Goal: Task Accomplishment & Management: Manage account settings

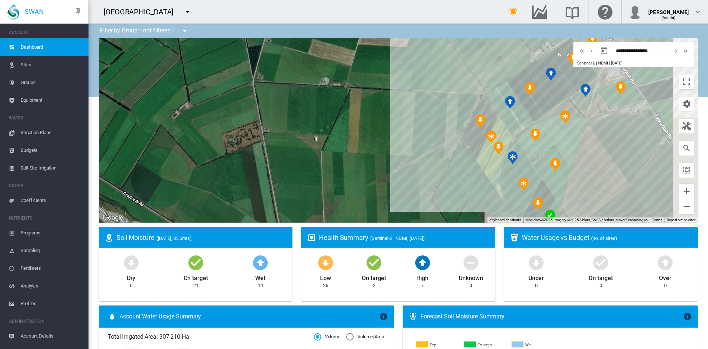
drag, startPoint x: 389, startPoint y: 127, endPoint x: 316, endPoint y: 130, distance: 73.5
click at [316, 130] on div at bounding box center [398, 130] width 599 height 184
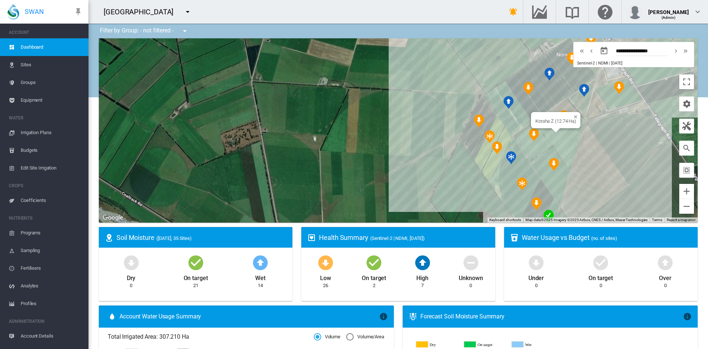
click at [560, 136] on div "Koraha Z (12.74 Ha)" at bounding box center [398, 130] width 599 height 184
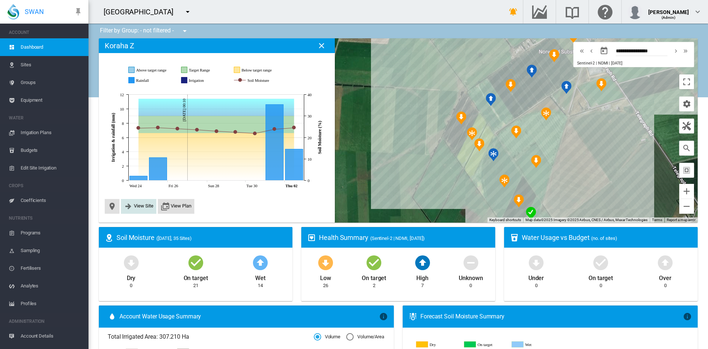
click at [145, 211] on button "View Site" at bounding box center [139, 206] width 30 height 9
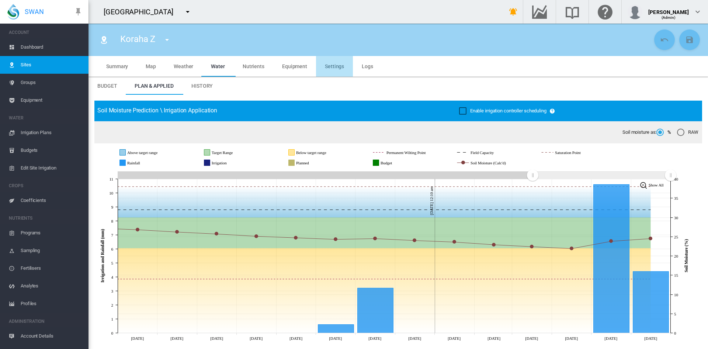
click at [334, 70] on md-tab-item "Settings" at bounding box center [334, 66] width 37 height 21
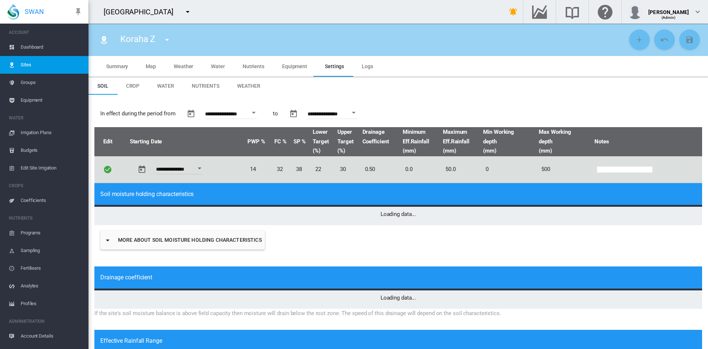
click at [297, 70] on md-tab-item "Equipment" at bounding box center [294, 66] width 43 height 21
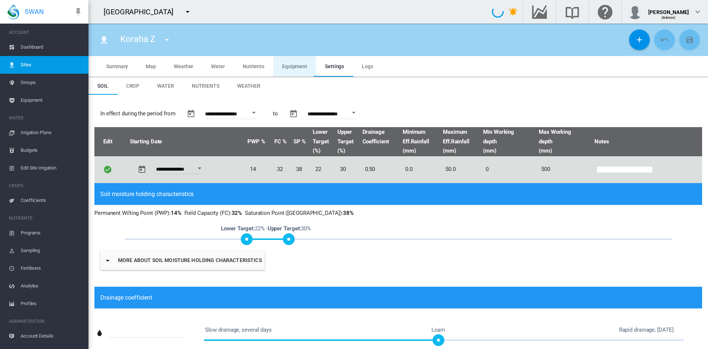
type input "*"
type input "**"
type input "*****"
type input "***"
type input "*****"
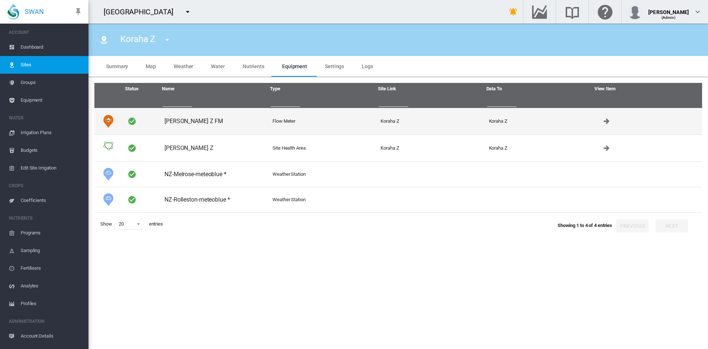
click at [199, 126] on td "[PERSON_NAME] Z FM" at bounding box center [216, 121] width 108 height 27
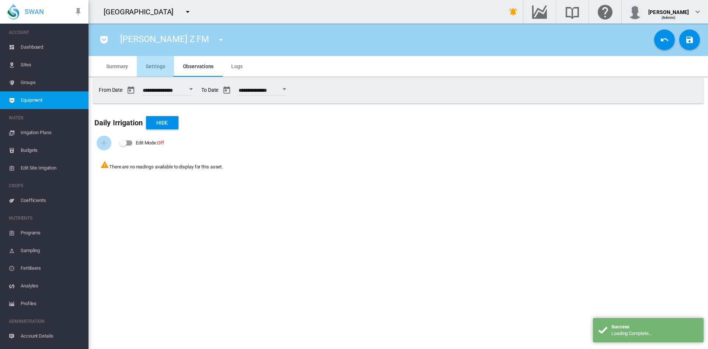
click at [156, 69] on span "Settings" at bounding box center [155, 66] width 19 height 6
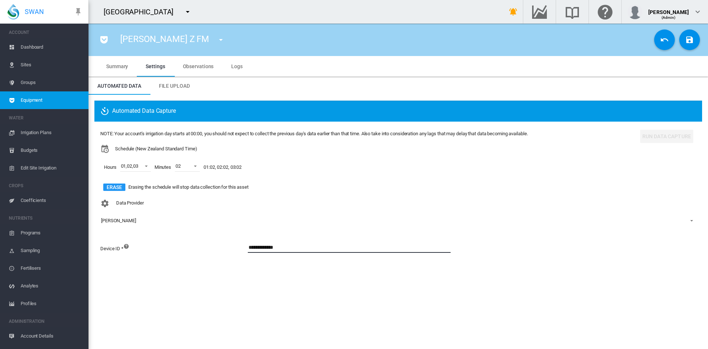
click at [310, 249] on input "**********" at bounding box center [349, 247] width 203 height 11
type input "*"
paste input "**********"
type input "**********"
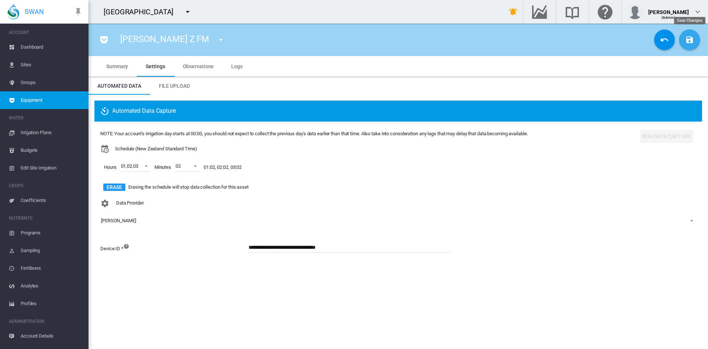
click at [693, 42] on md-icon "icon-content-save" at bounding box center [689, 39] width 9 height 9
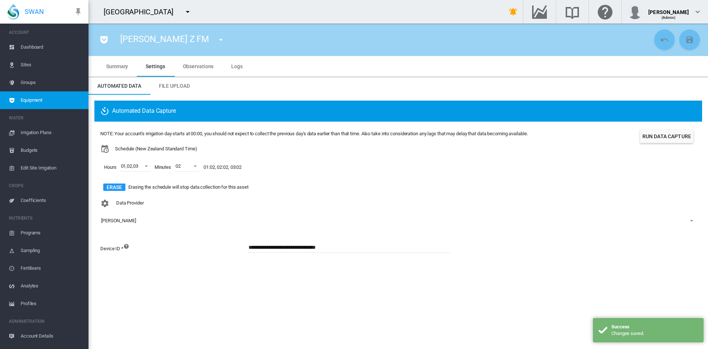
click at [658, 145] on div "NOTE: Your account's irrigation day starts at 00:00, you should not expect to c…" at bounding box center [398, 162] width 596 height 69
click at [657, 139] on button "Run Data Capture" at bounding box center [666, 136] width 53 height 13
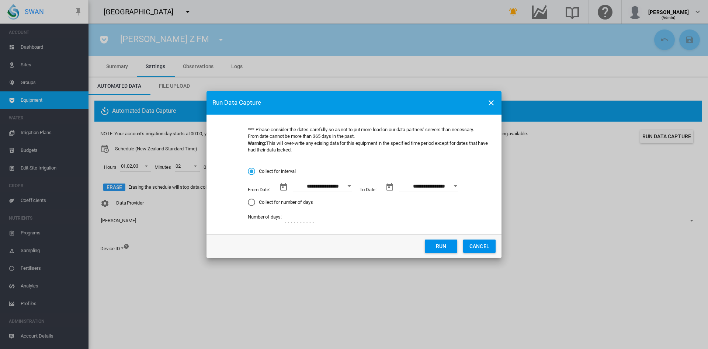
click at [349, 186] on div "Open calendar" at bounding box center [349, 187] width 4 height 2
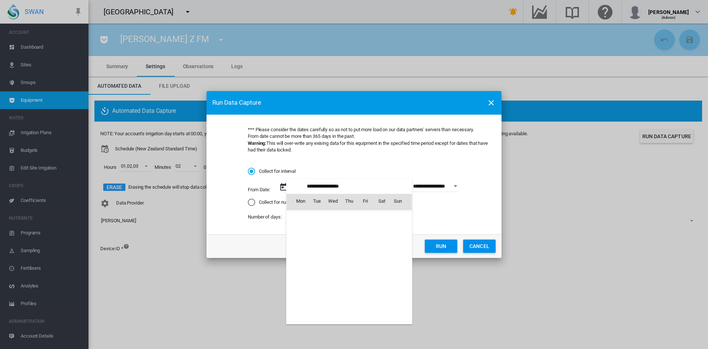
scroll to position [1173, 0]
click at [296, 236] on span "1" at bounding box center [300, 233] width 15 height 15
type input "**********"
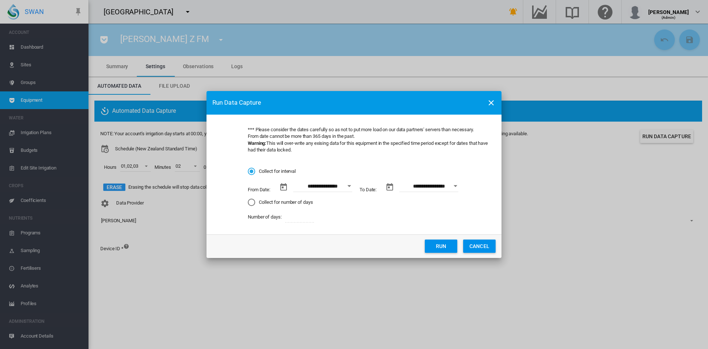
click at [443, 248] on button "Run" at bounding box center [441, 246] width 32 height 13
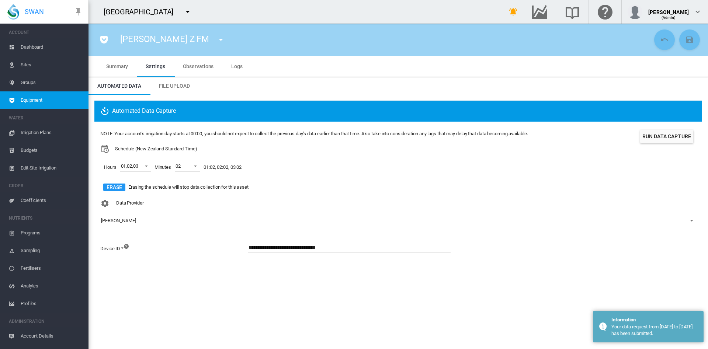
click at [29, 47] on span "Dashboard" at bounding box center [52, 47] width 62 height 18
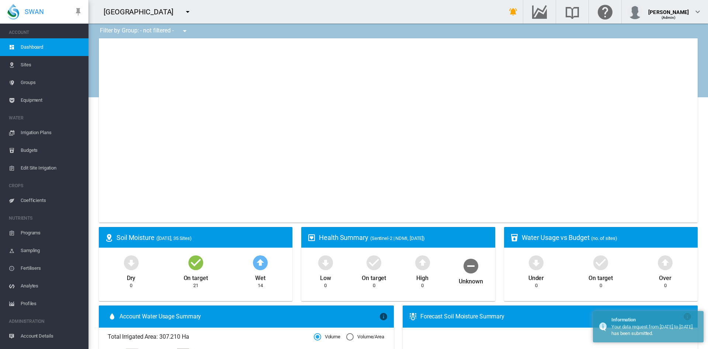
type input "**********"
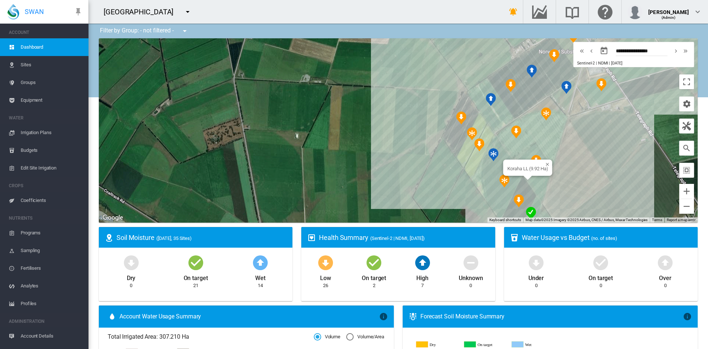
click at [535, 181] on div "Koraha LL (9.92 Ha)" at bounding box center [398, 130] width 599 height 184
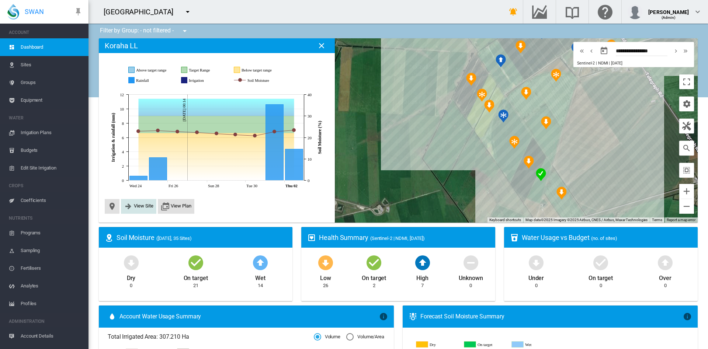
click at [144, 209] on button "View Site" at bounding box center [139, 206] width 30 height 9
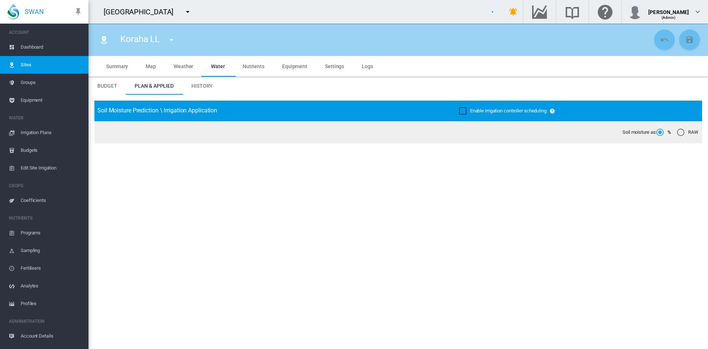
click at [298, 63] on span "Equipment" at bounding box center [294, 66] width 25 height 6
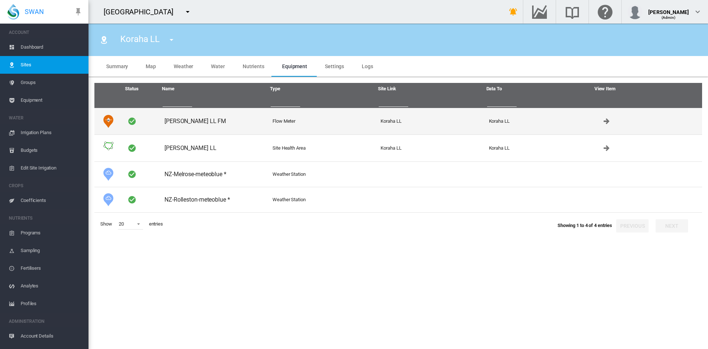
click at [205, 123] on td "Pankhurst LL FM" at bounding box center [216, 121] width 108 height 27
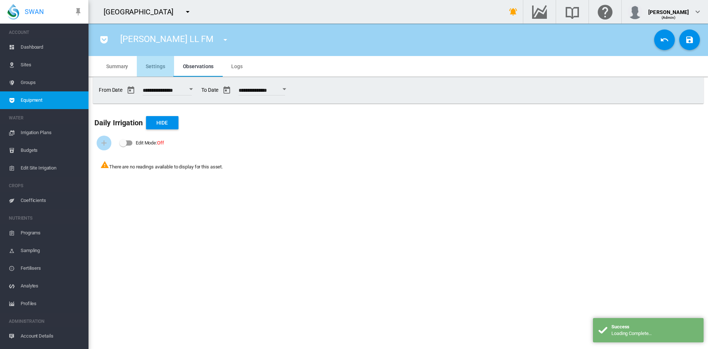
click at [159, 70] on md-tab-item "Settings" at bounding box center [155, 66] width 37 height 21
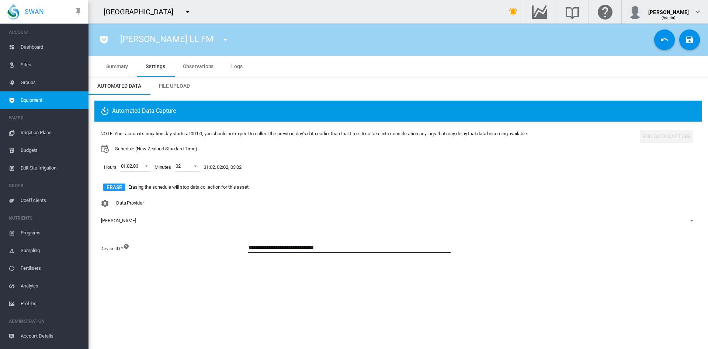
click at [357, 248] on input "**********" at bounding box center [349, 247] width 203 height 11
type input "*"
paste input "**********"
type input "**********"
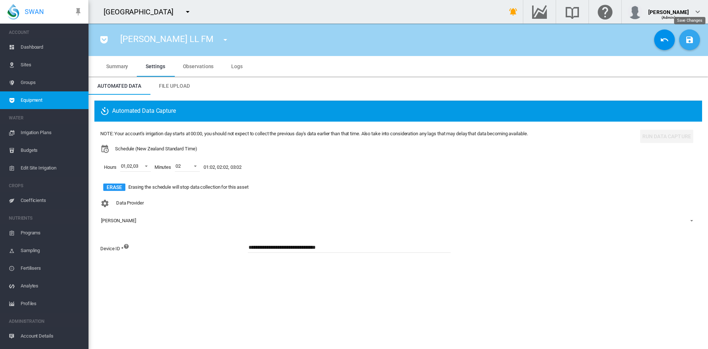
click at [691, 42] on md-icon "icon-content-save" at bounding box center [689, 39] width 9 height 9
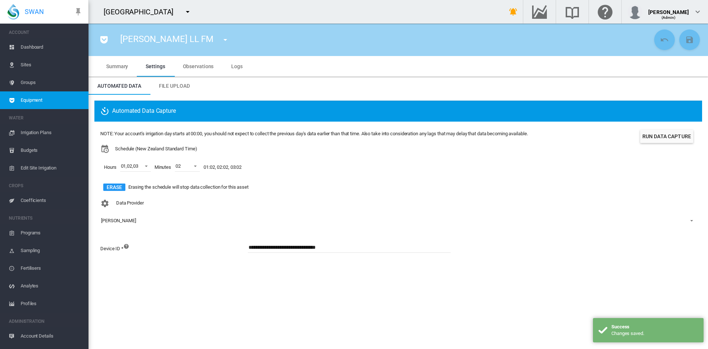
click at [662, 140] on button "Run Data Capture" at bounding box center [666, 136] width 53 height 13
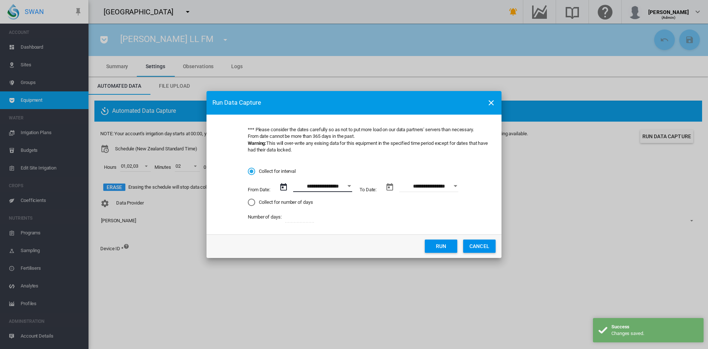
click at [329, 191] on input "**********" at bounding box center [322, 186] width 59 height 11
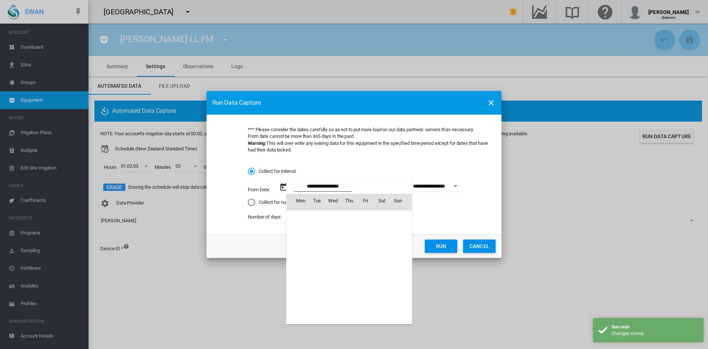
scroll to position [1173, 0]
click at [299, 235] on span "1" at bounding box center [300, 233] width 15 height 15
type input "**********"
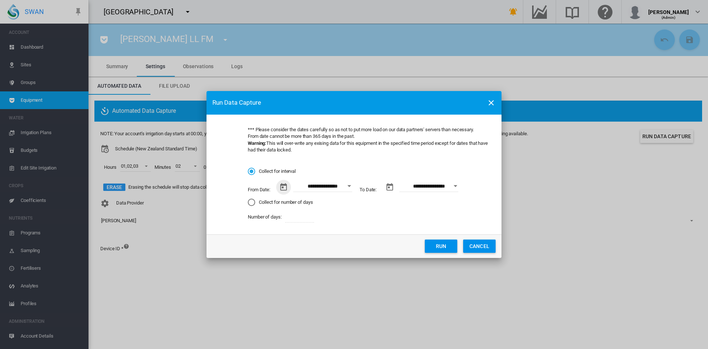
click at [451, 246] on button "Run" at bounding box center [441, 246] width 32 height 13
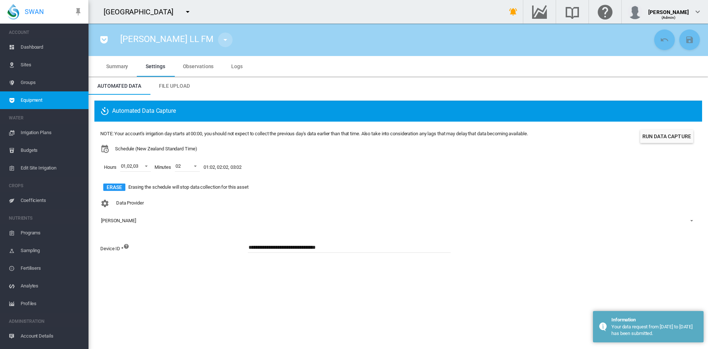
click at [221, 39] on md-icon "icon-menu-down" at bounding box center [225, 39] width 9 height 9
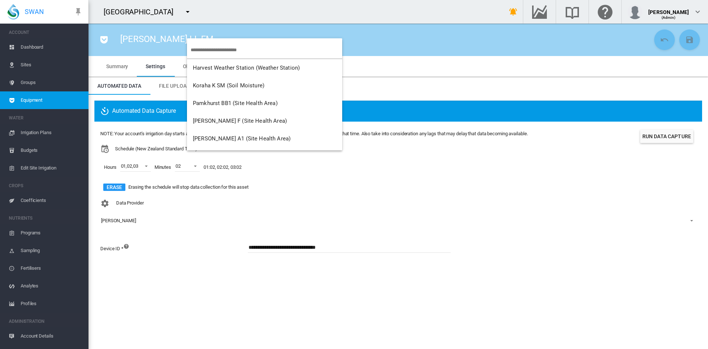
click at [32, 50] on md-backdrop at bounding box center [354, 174] width 708 height 349
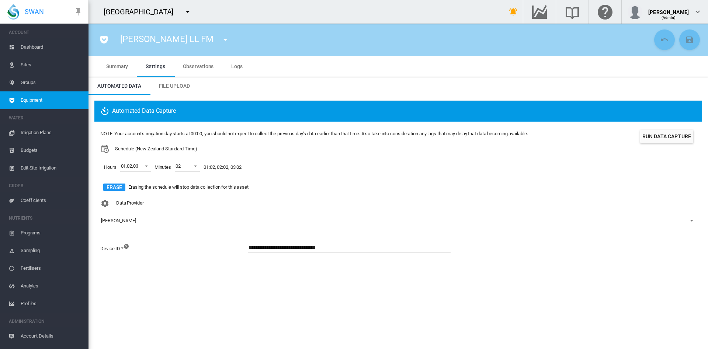
click at [29, 47] on span "Dashboard" at bounding box center [52, 47] width 62 height 18
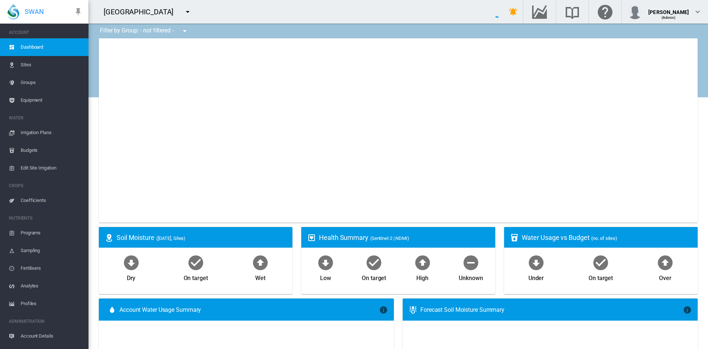
type input "**********"
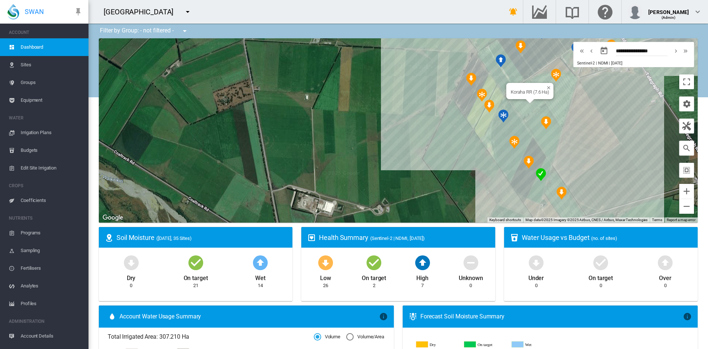
click at [525, 105] on div "Koraha RR (7.6 Ha)" at bounding box center [398, 130] width 599 height 184
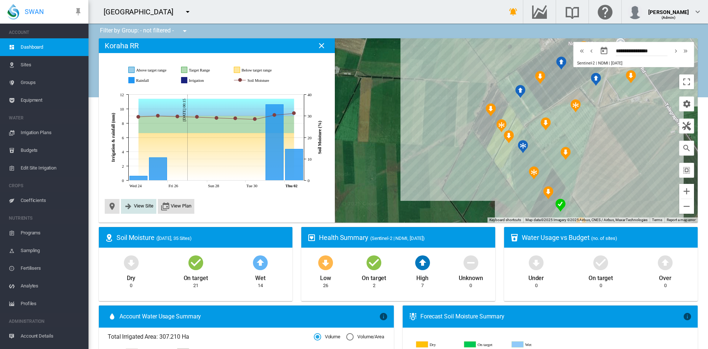
click at [137, 204] on span "View Site" at bounding box center [144, 206] width 20 height 6
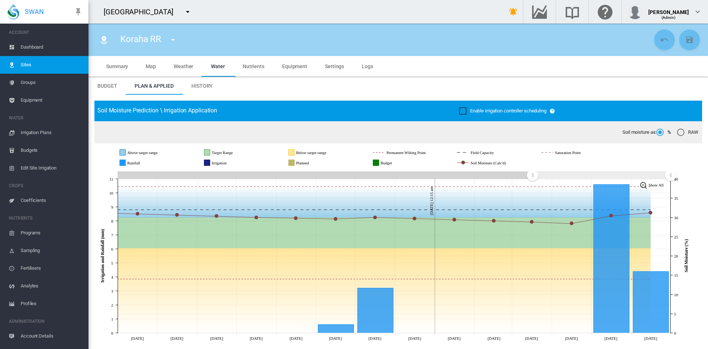
click at [287, 69] on span "Equipment" at bounding box center [294, 66] width 25 height 6
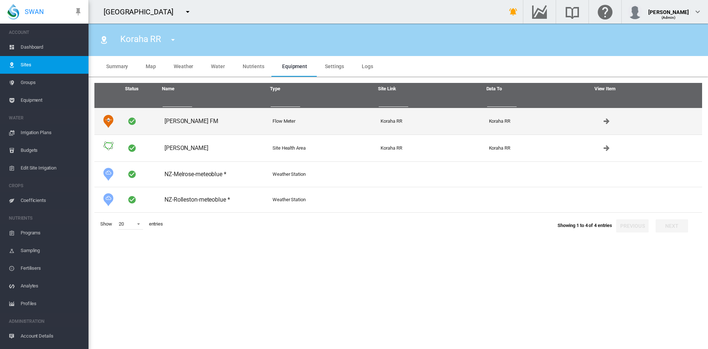
click at [197, 121] on td "[PERSON_NAME] FM" at bounding box center [216, 121] width 108 height 27
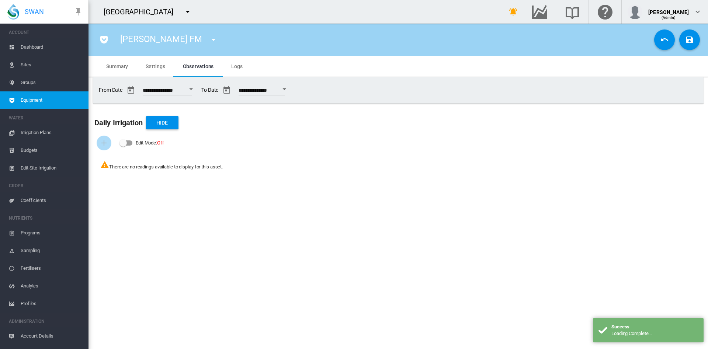
click at [155, 73] on md-tab-item "Settings" at bounding box center [155, 66] width 37 height 21
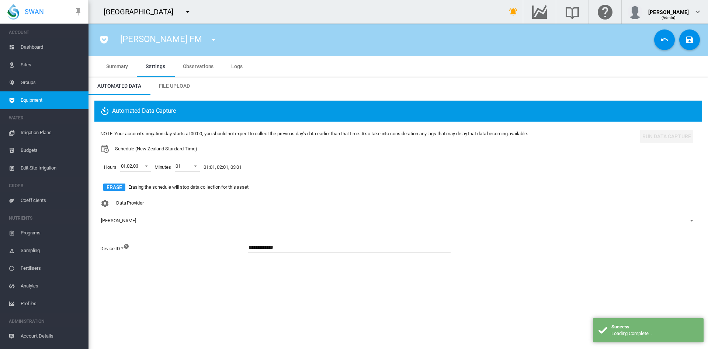
click at [300, 243] on input "**********" at bounding box center [349, 247] width 203 height 11
type input "*"
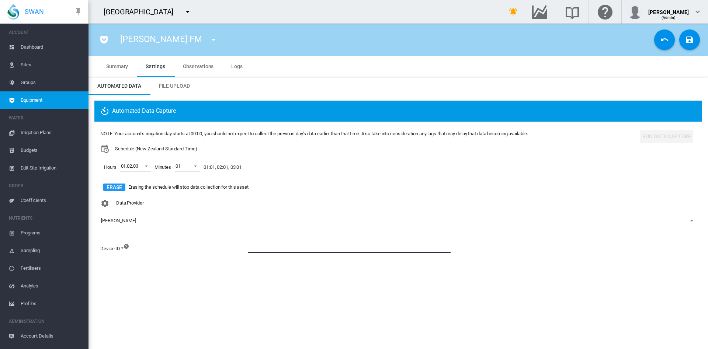
paste input "**********"
type input "**********"
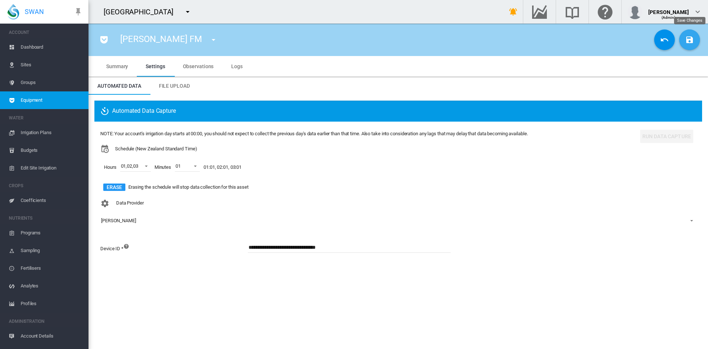
click at [689, 41] on md-icon "icon-content-save" at bounding box center [689, 39] width 9 height 9
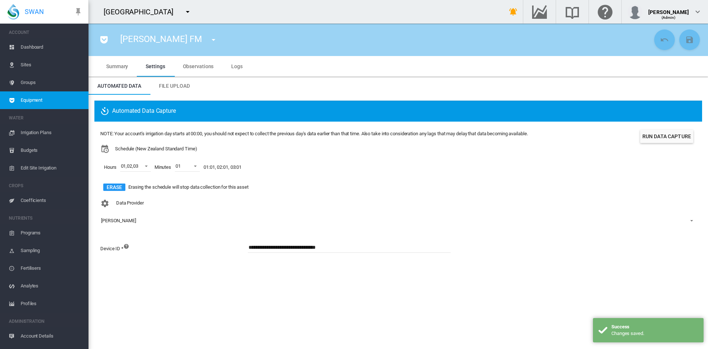
click at [665, 137] on button "Run Data Capture" at bounding box center [666, 136] width 53 height 13
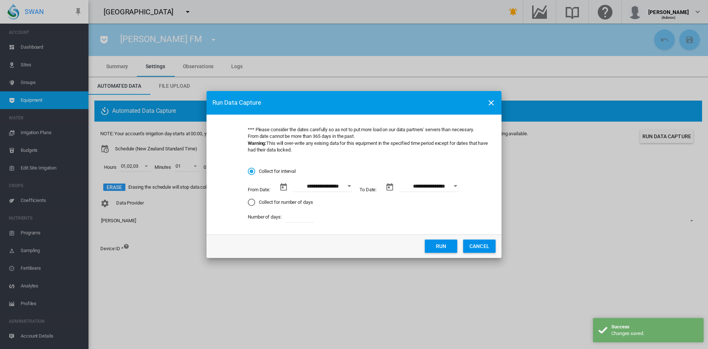
click at [353, 188] on button "Open calendar" at bounding box center [349, 186] width 13 height 13
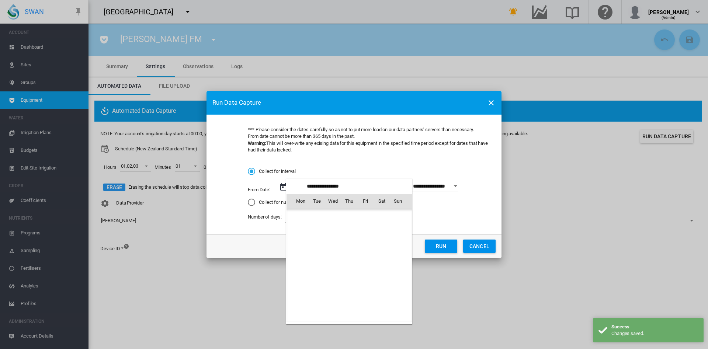
scroll to position [1173, 0]
click at [300, 232] on span "1" at bounding box center [300, 233] width 15 height 15
type input "**********"
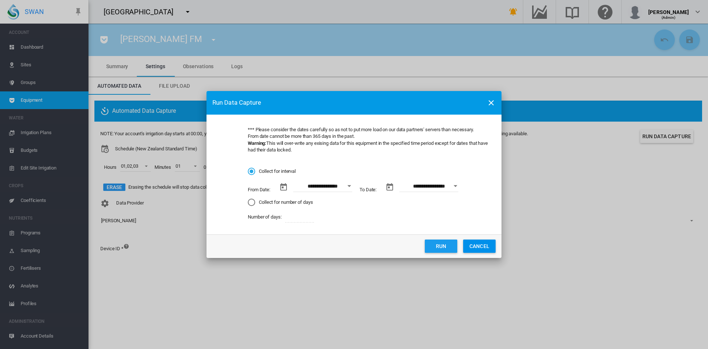
click at [438, 243] on button "Run" at bounding box center [441, 246] width 32 height 13
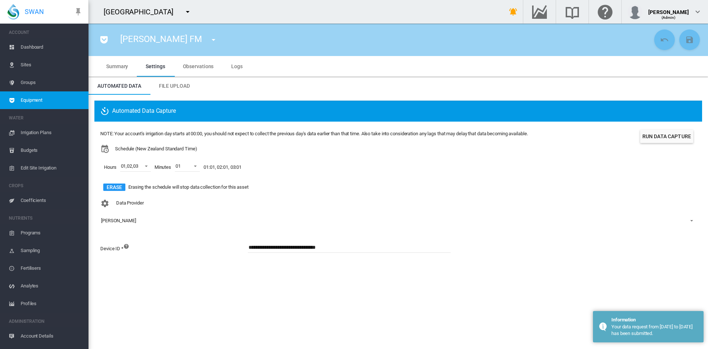
click at [209, 41] on md-icon "icon-menu-down" at bounding box center [213, 39] width 9 height 9
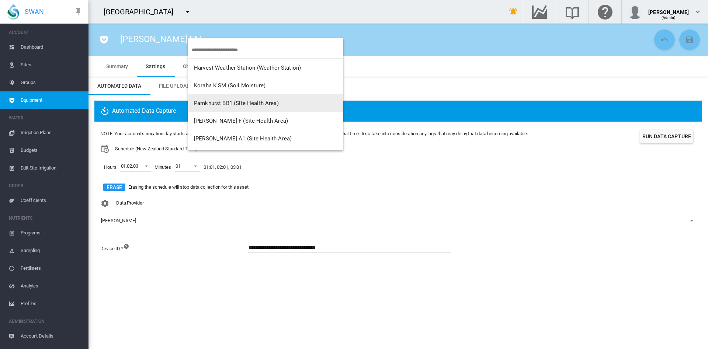
click at [44, 101] on md-backdrop at bounding box center [354, 174] width 708 height 349
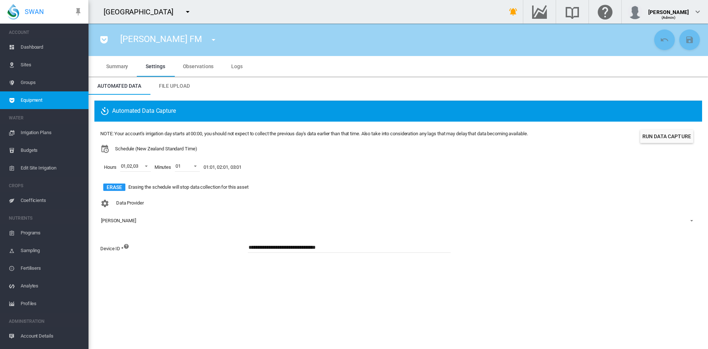
click at [44, 101] on span "Equipment" at bounding box center [52, 100] width 62 height 18
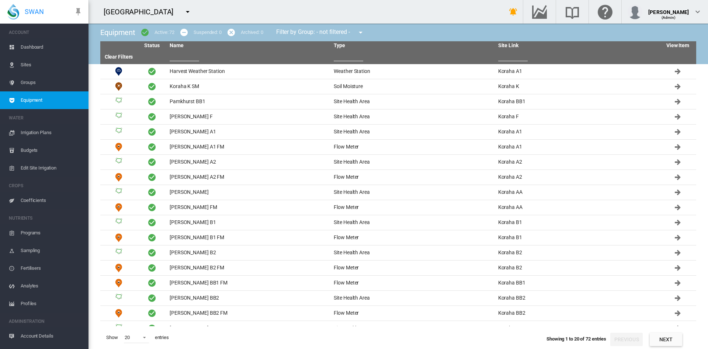
click at [36, 47] on span "Dashboard" at bounding box center [52, 47] width 62 height 18
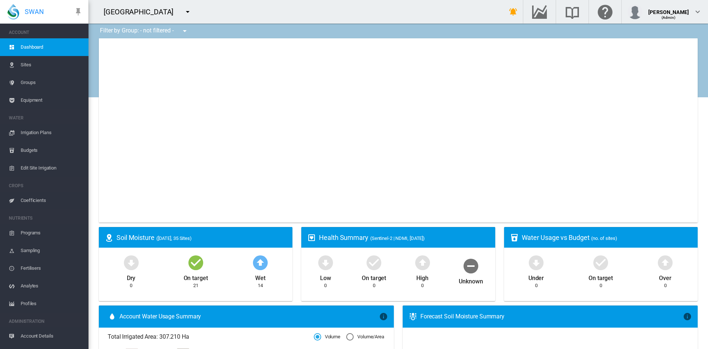
type input "**********"
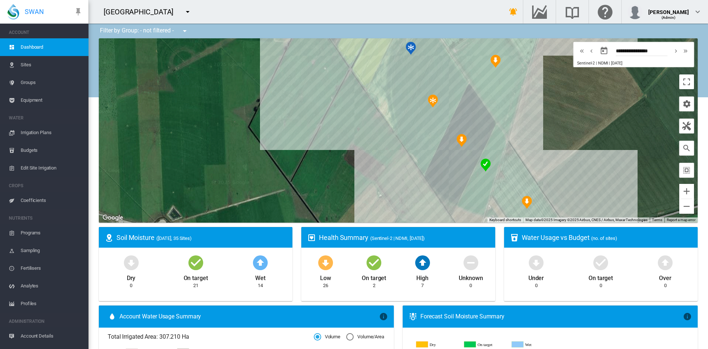
drag, startPoint x: 525, startPoint y: 159, endPoint x: 315, endPoint y: 85, distance: 222.4
click at [315, 85] on div at bounding box center [398, 130] width 599 height 184
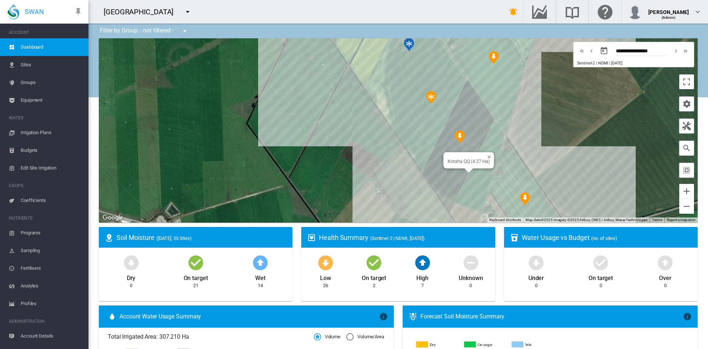
click at [472, 182] on div "Koraha QQ (4.27 Ha)" at bounding box center [398, 130] width 599 height 184
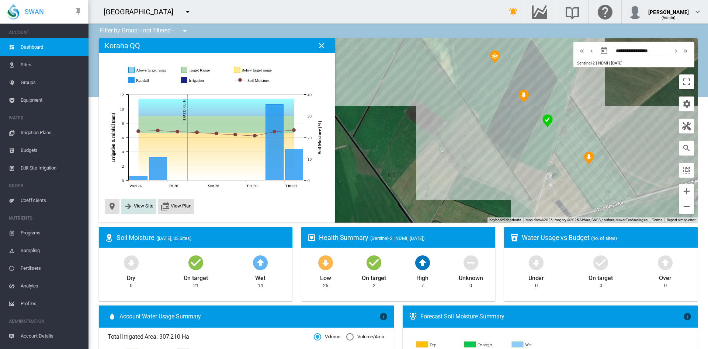
click at [136, 207] on span "View Site" at bounding box center [144, 206] width 20 height 6
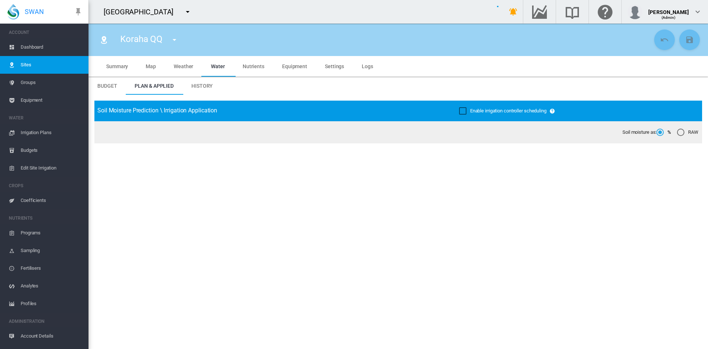
click at [295, 65] on span "Equipment" at bounding box center [294, 66] width 25 height 6
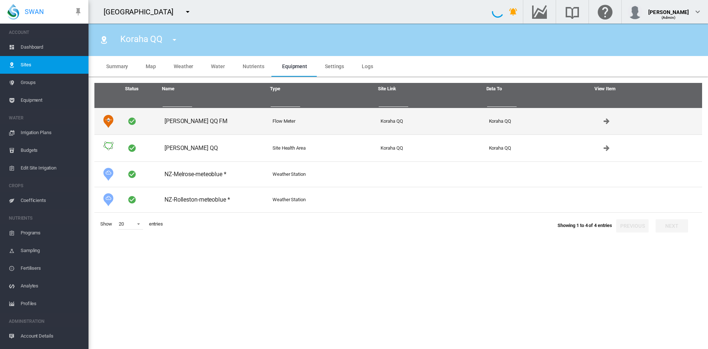
click at [208, 124] on td "Pankhurst QQ FM" at bounding box center [216, 121] width 108 height 27
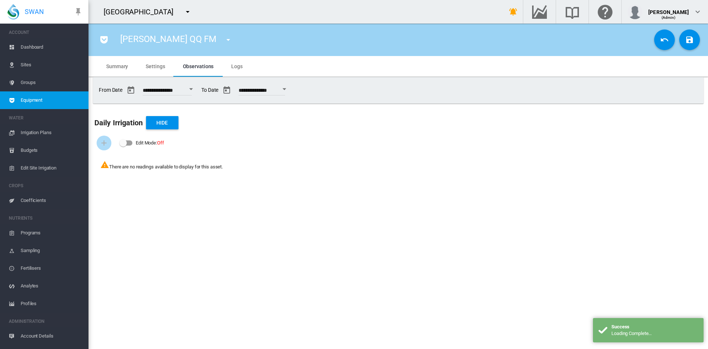
click at [157, 65] on span "Settings" at bounding box center [155, 66] width 19 height 6
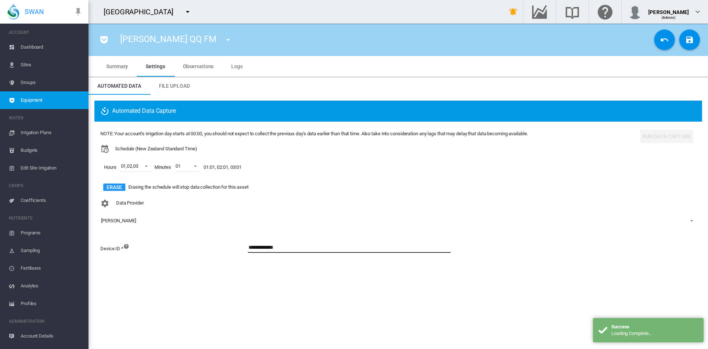
drag, startPoint x: 303, startPoint y: 246, endPoint x: 219, endPoint y: 233, distance: 84.7
click at [219, 233] on div "NOTE: Your account's irrigation day starts at 00:00, you should not expect to c…" at bounding box center [398, 196] width 608 height 149
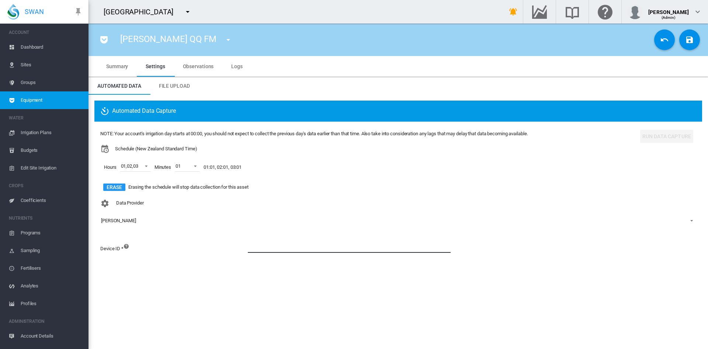
paste input "**********"
type input "**********"
click at [695, 40] on button "Save Changes" at bounding box center [689, 40] width 21 height 21
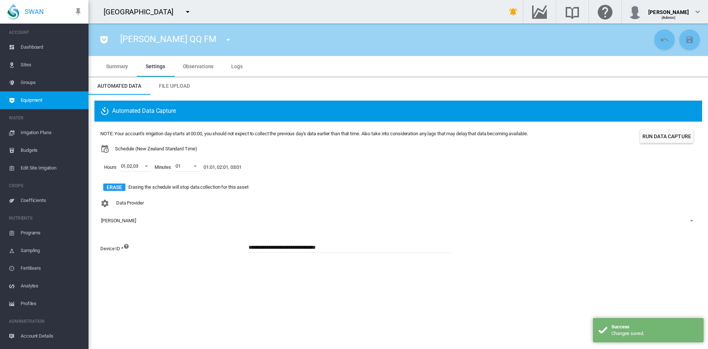
click at [658, 133] on button "Run Data Capture" at bounding box center [666, 136] width 53 height 13
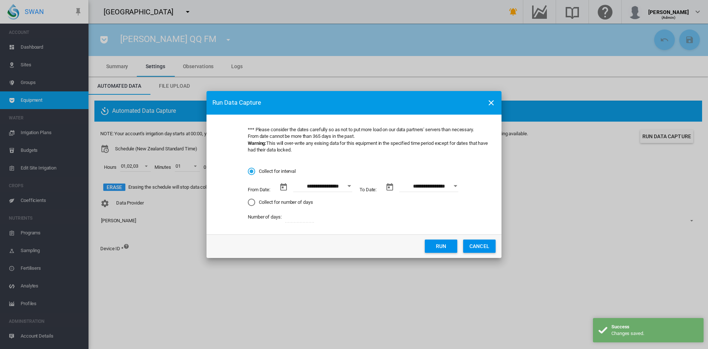
click at [350, 186] on div "Open calendar" at bounding box center [349, 187] width 4 height 2
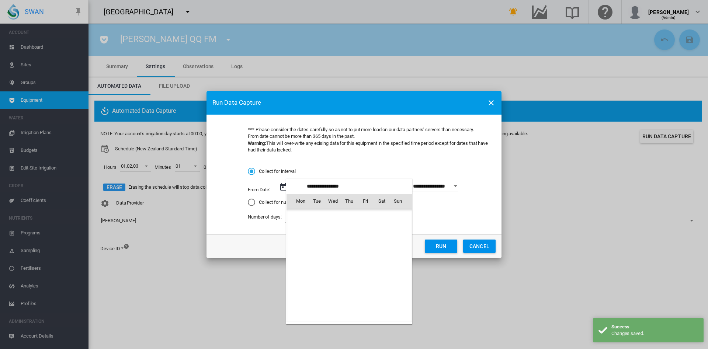
scroll to position [1173, 0]
click at [298, 234] on span "1" at bounding box center [300, 233] width 15 height 15
type input "**********"
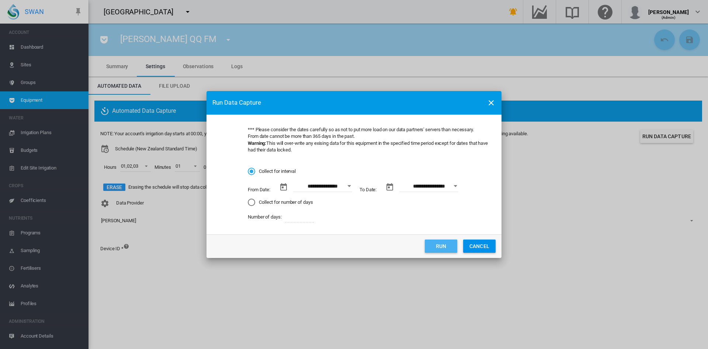
click at [434, 249] on button "Run" at bounding box center [441, 246] width 32 height 13
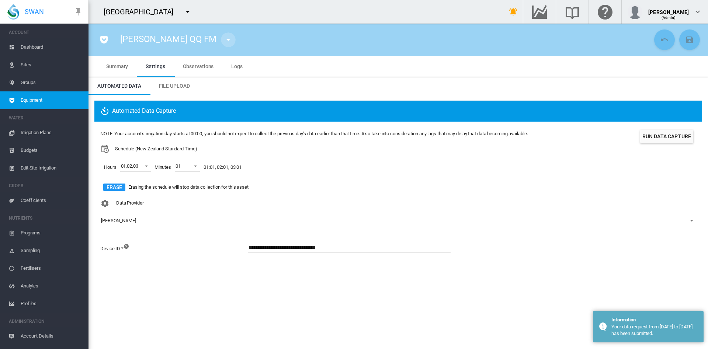
click at [221, 34] on button "button" at bounding box center [228, 39] width 15 height 15
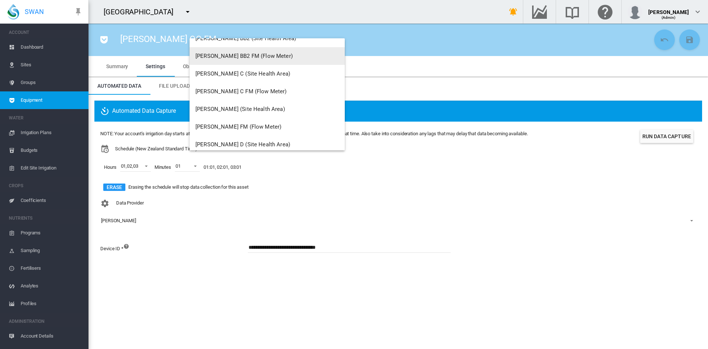
scroll to position [297, 0]
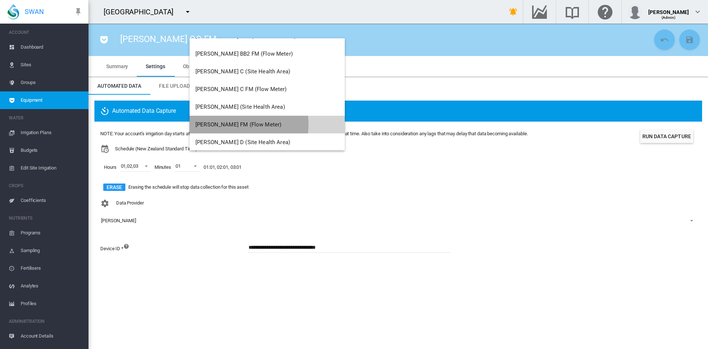
click at [232, 125] on span "[PERSON_NAME] FM (Flow Meter)" at bounding box center [238, 124] width 86 height 7
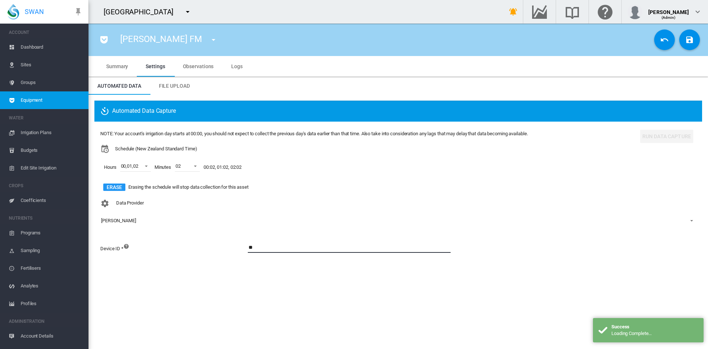
drag, startPoint x: 299, startPoint y: 245, endPoint x: 255, endPoint y: 243, distance: 43.5
click at [255, 243] on input "**" at bounding box center [349, 247] width 203 height 11
type input "*"
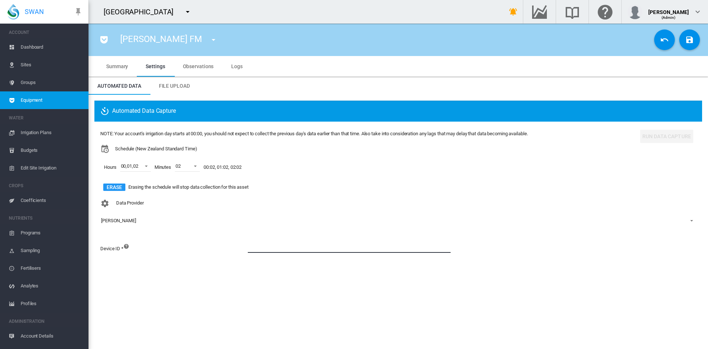
paste input "**********"
type input "**********"
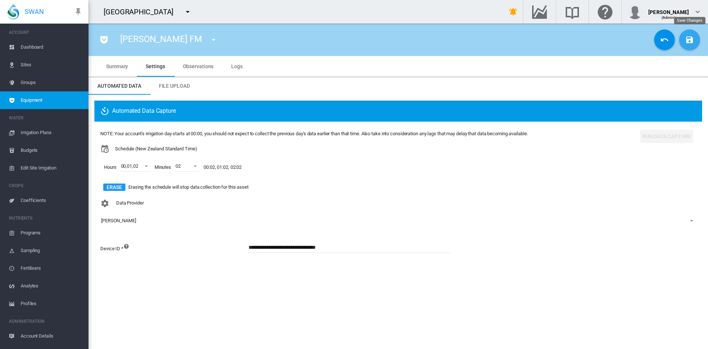
click at [691, 43] on md-icon "icon-content-save" at bounding box center [689, 39] width 9 height 9
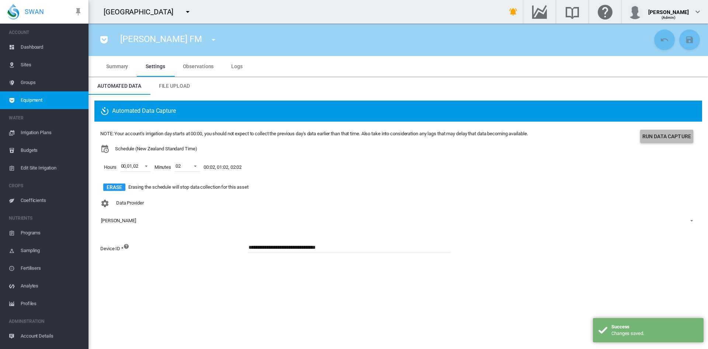
click at [658, 137] on button "Run Data Capture" at bounding box center [666, 136] width 53 height 13
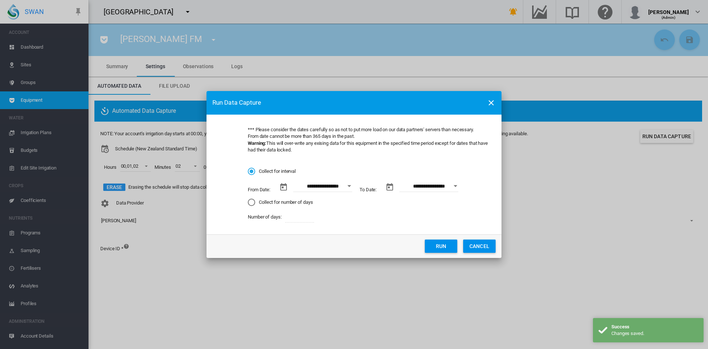
click at [350, 184] on button "Open calendar" at bounding box center [349, 186] width 13 height 13
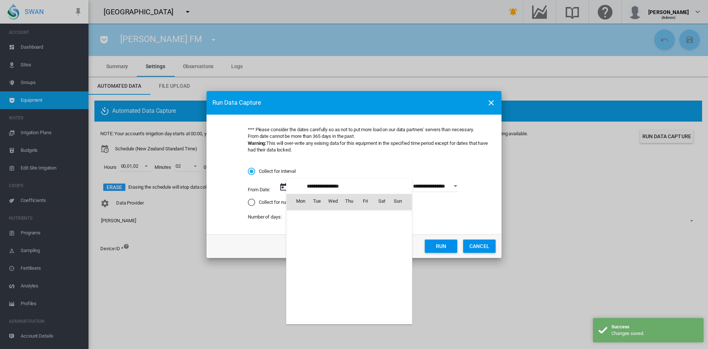
scroll to position [1173, 0]
click at [299, 237] on span "1" at bounding box center [300, 233] width 15 height 15
type input "**********"
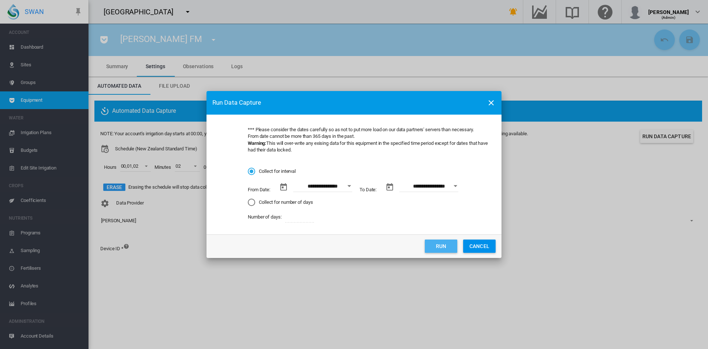
click at [440, 250] on button "Run" at bounding box center [441, 246] width 32 height 13
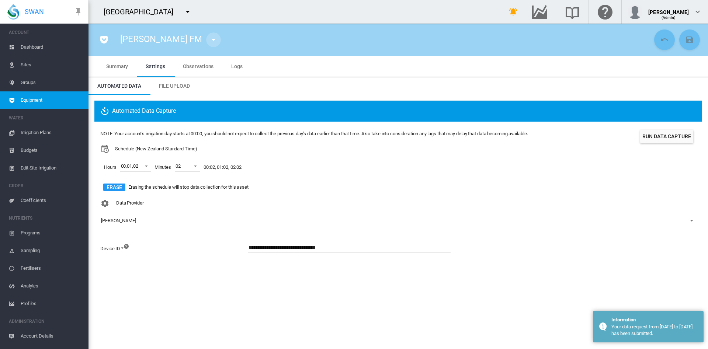
click at [209, 39] on md-icon "icon-menu-down" at bounding box center [213, 39] width 9 height 9
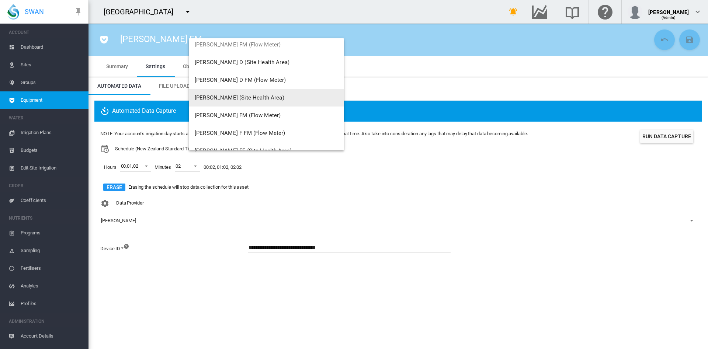
scroll to position [391, 0]
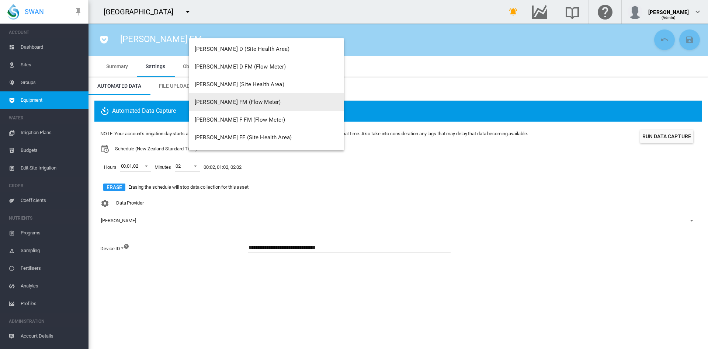
click at [238, 101] on span "[PERSON_NAME] FM (Flow Meter)" at bounding box center [238, 102] width 86 height 7
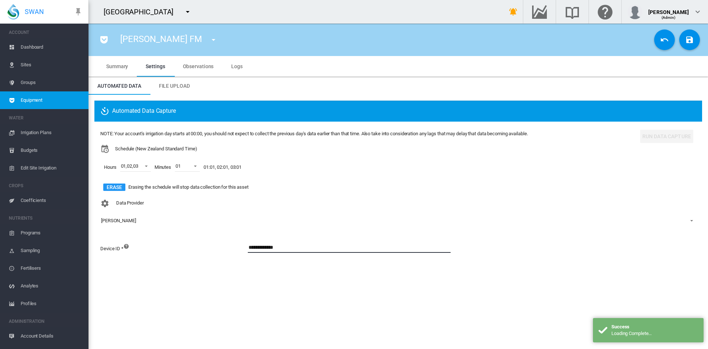
drag, startPoint x: 295, startPoint y: 247, endPoint x: 219, endPoint y: 233, distance: 77.6
click at [219, 233] on div "NOTE: Your account's irrigation day starts at 00:00, you should not expect to c…" at bounding box center [398, 196] width 608 height 149
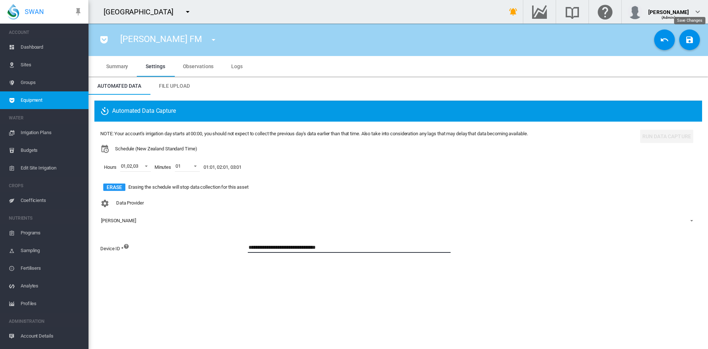
type input "**********"
click at [687, 37] on md-icon "icon-content-save" at bounding box center [689, 39] width 9 height 9
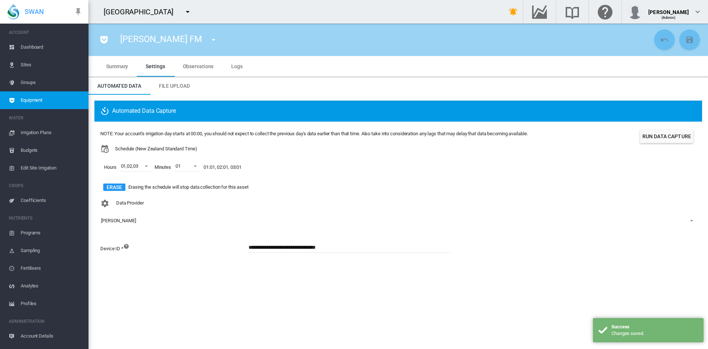
click at [661, 135] on button "Run Data Capture" at bounding box center [666, 136] width 53 height 13
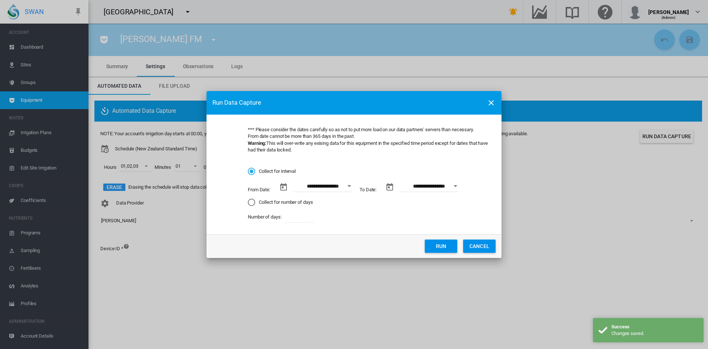
click at [347, 183] on button "Open calendar" at bounding box center [349, 186] width 13 height 13
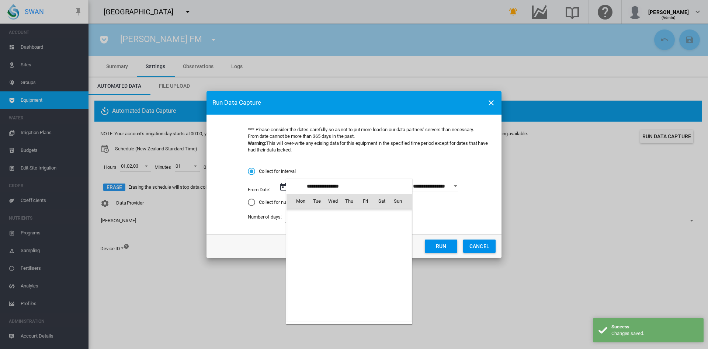
scroll to position [1173, 0]
click at [297, 231] on span "1" at bounding box center [300, 233] width 15 height 15
type input "**********"
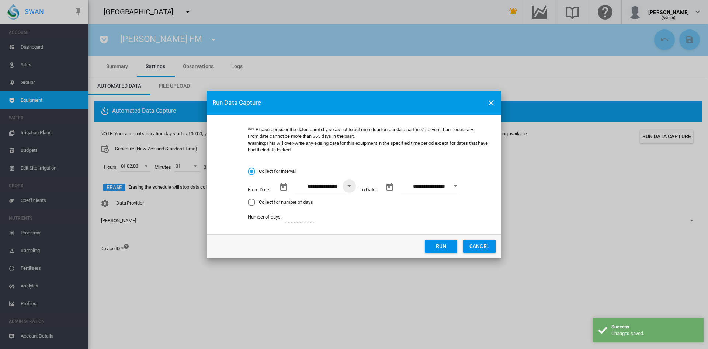
click at [426, 246] on button "Run" at bounding box center [441, 246] width 32 height 13
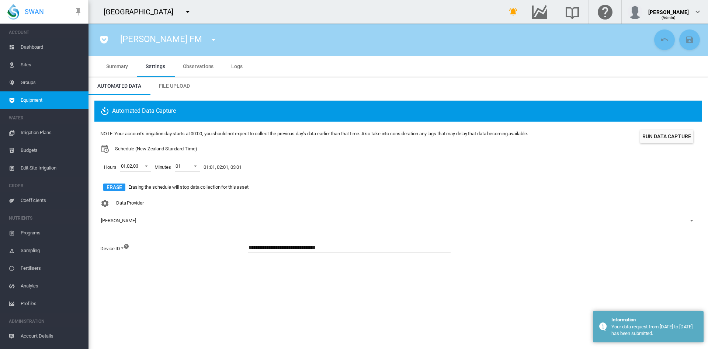
click at [209, 38] on md-icon "icon-menu-down" at bounding box center [213, 39] width 9 height 9
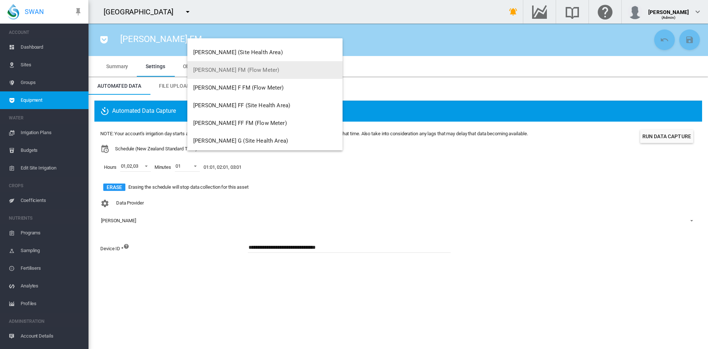
scroll to position [427, 0]
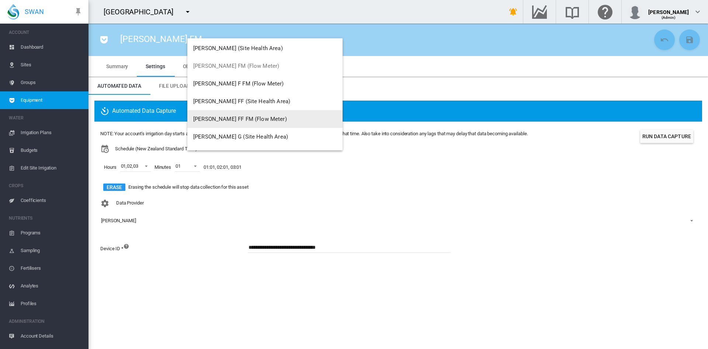
click at [242, 121] on span "[PERSON_NAME] FF FM (Flow Meter)" at bounding box center [240, 119] width 94 height 7
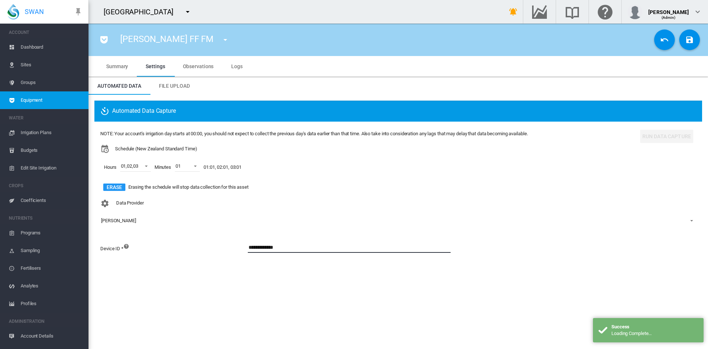
drag, startPoint x: 301, startPoint y: 245, endPoint x: 226, endPoint y: 238, distance: 74.5
click at [226, 238] on div "NOTE: Your account's irrigation day starts at 00:00, you should not expect to c…" at bounding box center [398, 196] width 608 height 149
paste input "**********"
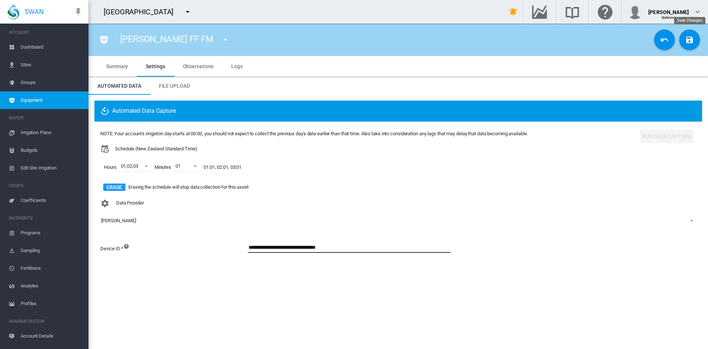
type input "**********"
click at [694, 39] on md-icon "icon-content-save" at bounding box center [689, 39] width 9 height 9
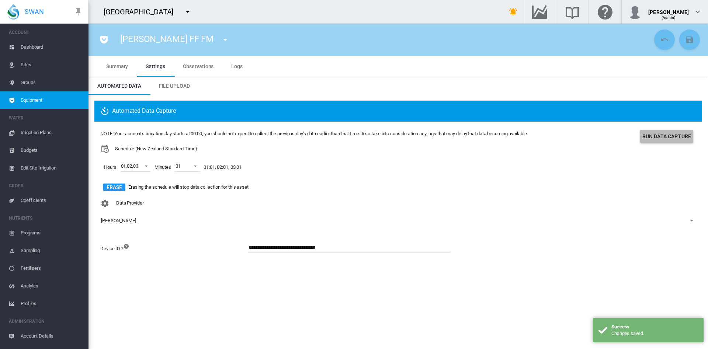
click at [655, 134] on button "Run Data Capture" at bounding box center [666, 136] width 53 height 13
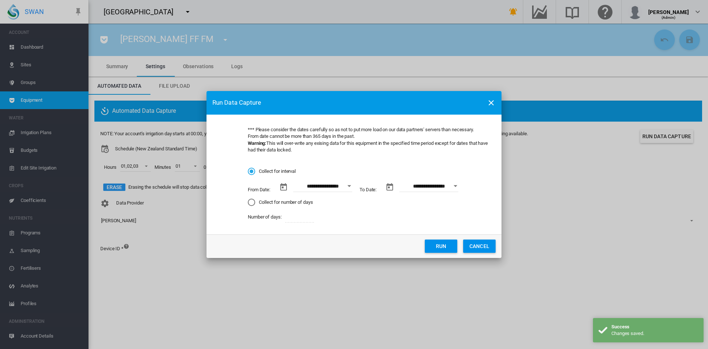
click at [347, 190] on button "Open calendar" at bounding box center [349, 186] width 13 height 13
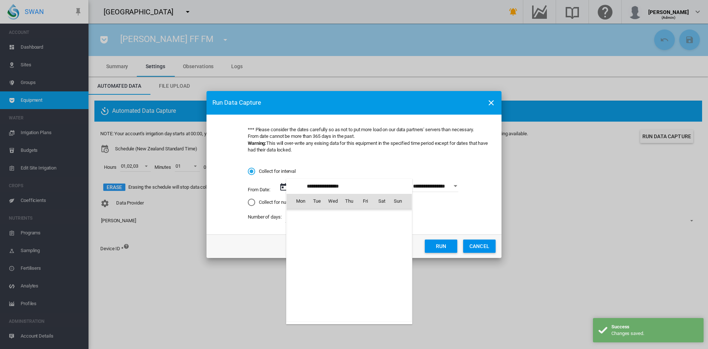
scroll to position [1173, 0]
click at [306, 229] on span "1" at bounding box center [300, 233] width 15 height 15
type input "**********"
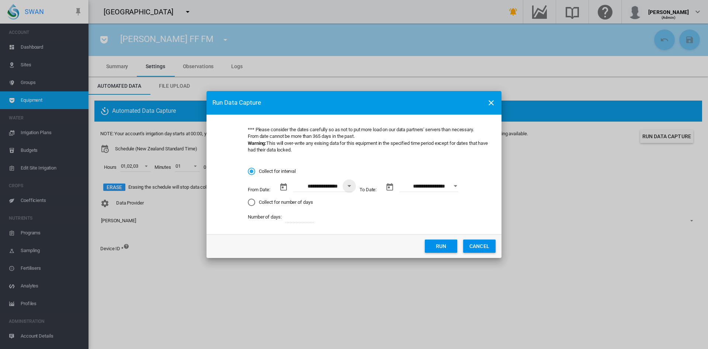
click at [446, 246] on button "Run" at bounding box center [441, 246] width 32 height 13
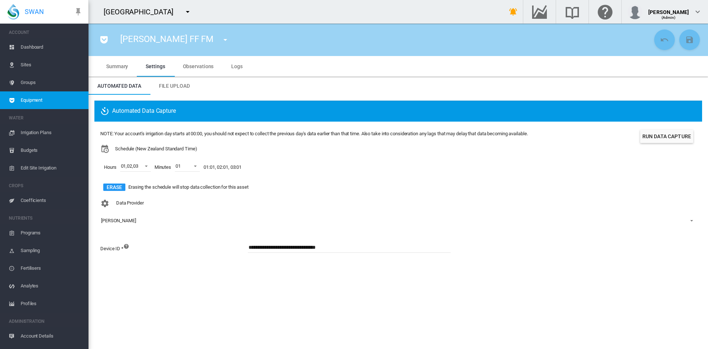
click at [38, 48] on span "Dashboard" at bounding box center [52, 47] width 62 height 18
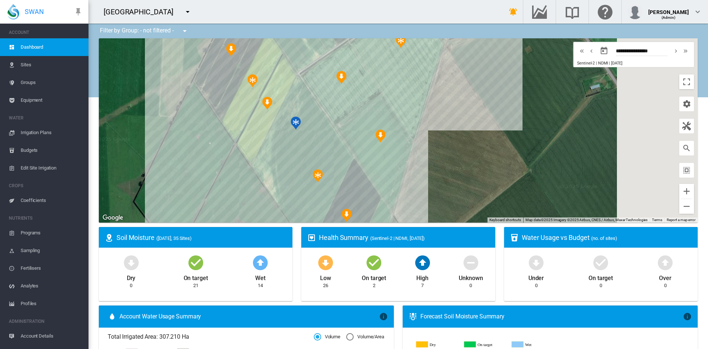
drag, startPoint x: 438, startPoint y: 128, endPoint x: 248, endPoint y: 255, distance: 228.2
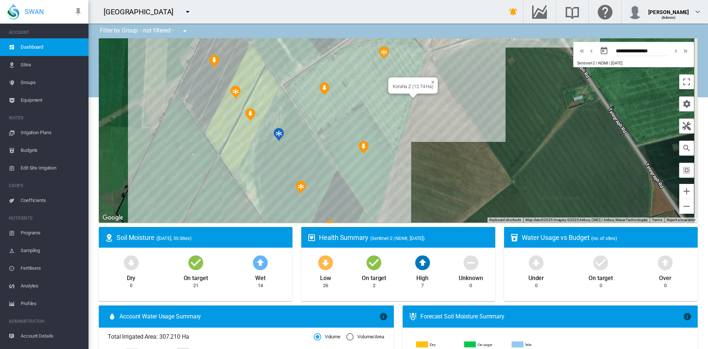
click at [370, 77] on div "Koraha Z (12.74 Ha)" at bounding box center [398, 130] width 599 height 184
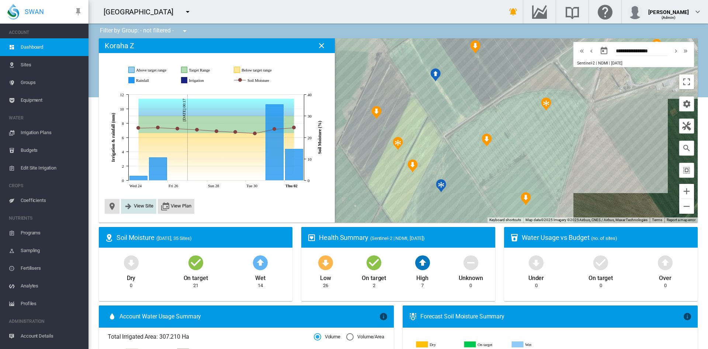
click at [139, 208] on span "View Site" at bounding box center [144, 206] width 20 height 6
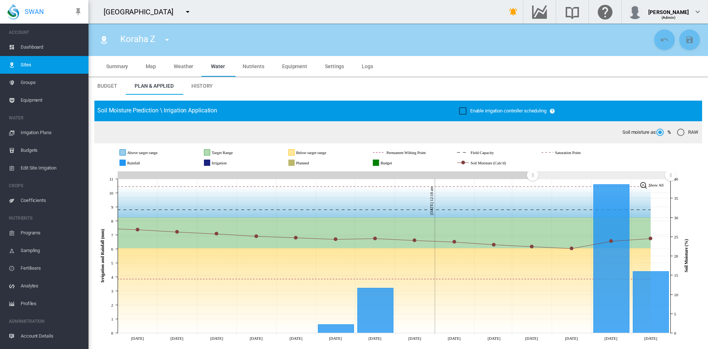
click at [39, 45] on span "Dashboard" at bounding box center [52, 47] width 62 height 18
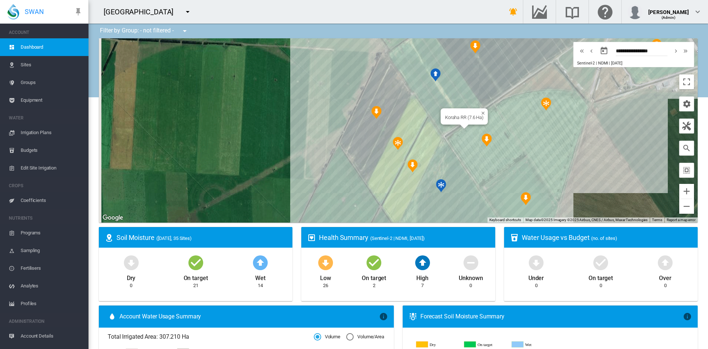
click at [485, 157] on div "Koraha RR (7.6 Ha)" at bounding box center [398, 130] width 599 height 184
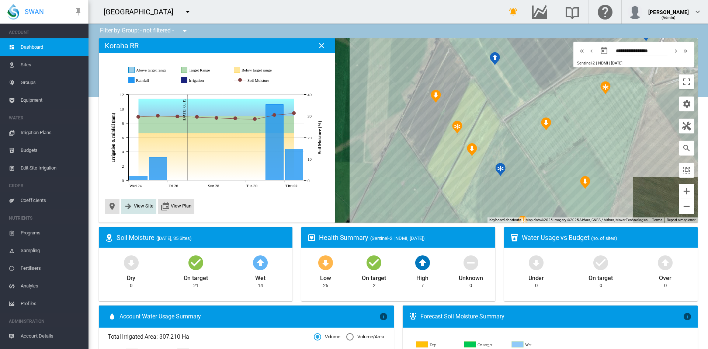
click at [144, 209] on button "View Site" at bounding box center [139, 206] width 30 height 9
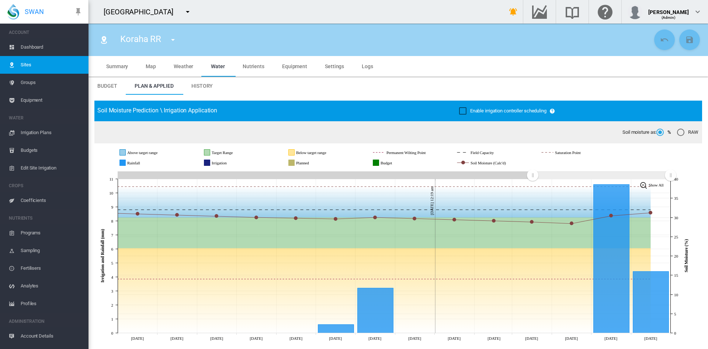
click at [368, 64] on span "Logs" at bounding box center [367, 66] width 11 height 6
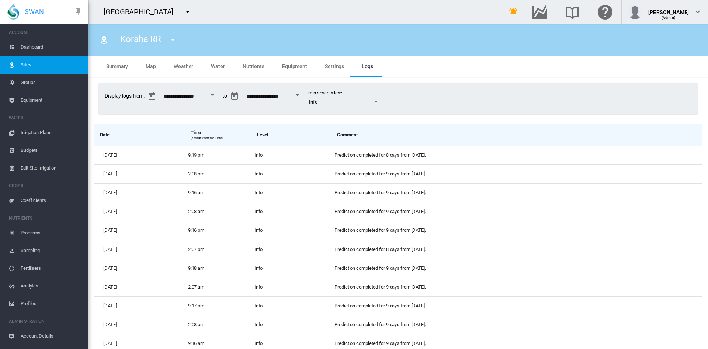
click at [330, 67] on span "Settings" at bounding box center [334, 66] width 19 height 6
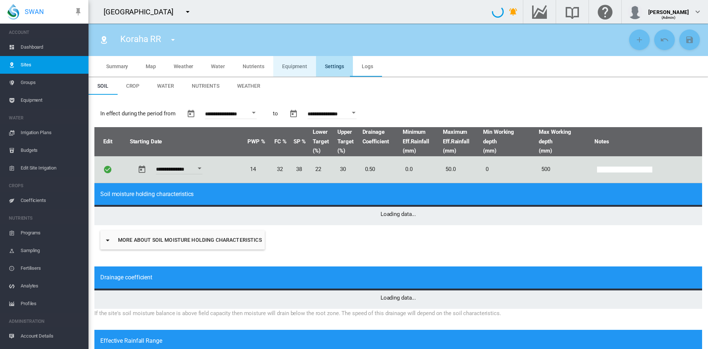
click at [291, 67] on span "Equipment" at bounding box center [294, 66] width 25 height 6
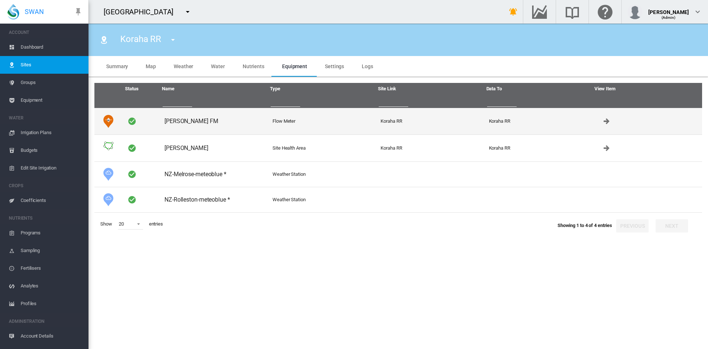
click at [209, 122] on td "[PERSON_NAME] FM" at bounding box center [216, 121] width 108 height 27
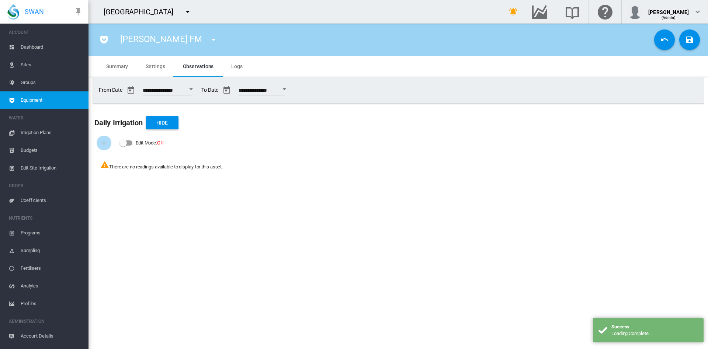
click at [235, 69] on span "Logs" at bounding box center [236, 66] width 11 height 6
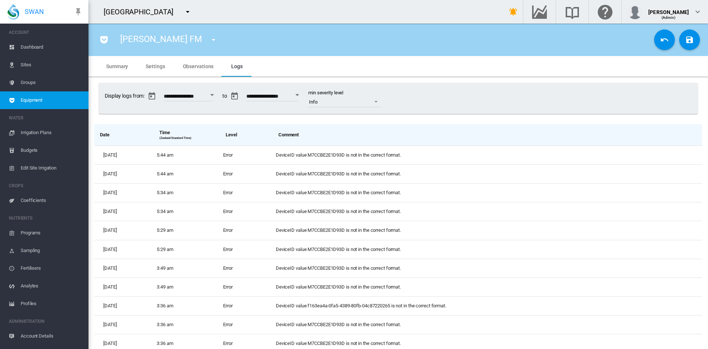
click at [162, 67] on span "Settings" at bounding box center [155, 66] width 19 height 6
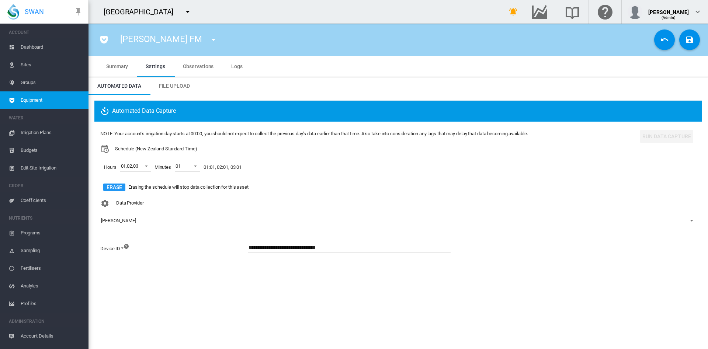
click at [31, 65] on span "Sites" at bounding box center [52, 65] width 62 height 18
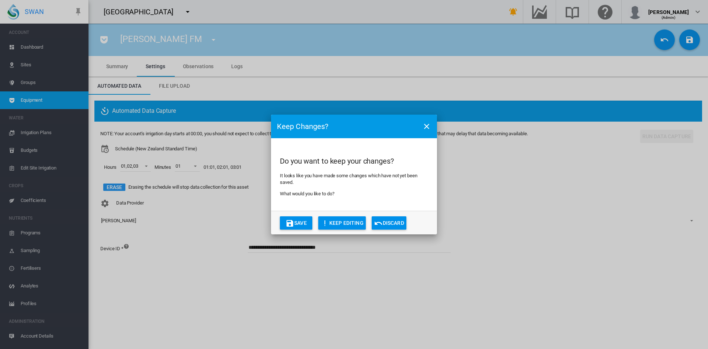
click at [665, 44] on div "Keep Changes? Do you want to keep your changes? It looks like you have made som…" at bounding box center [354, 174] width 708 height 349
click at [391, 226] on button "Discard" at bounding box center [389, 223] width 35 height 13
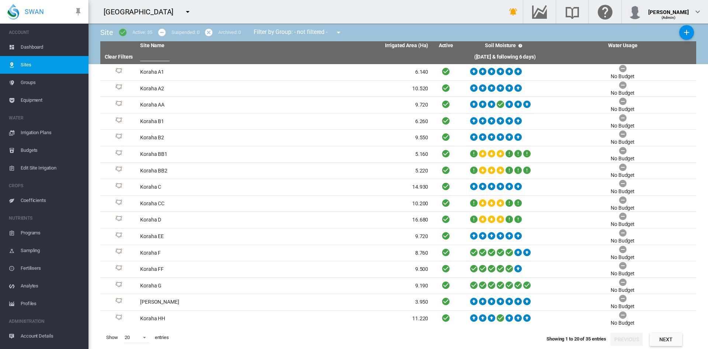
click at [25, 48] on span "Dashboard" at bounding box center [52, 47] width 62 height 18
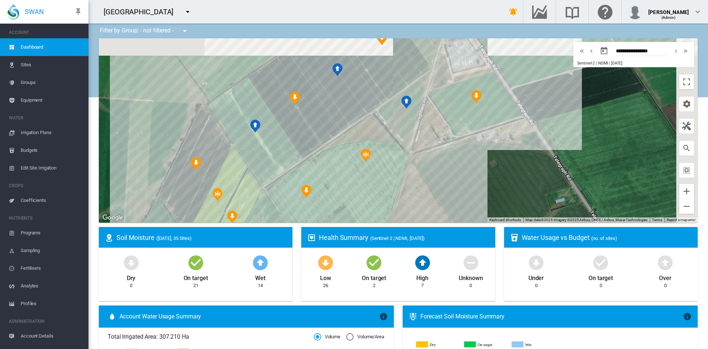
drag, startPoint x: 557, startPoint y: 132, endPoint x: 315, endPoint y: 199, distance: 250.5
click at [315, 199] on div at bounding box center [398, 130] width 599 height 184
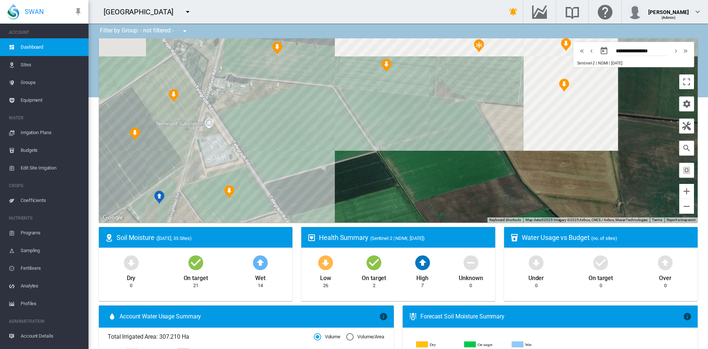
drag, startPoint x: 458, startPoint y: 145, endPoint x: 195, endPoint y: 241, distance: 279.1
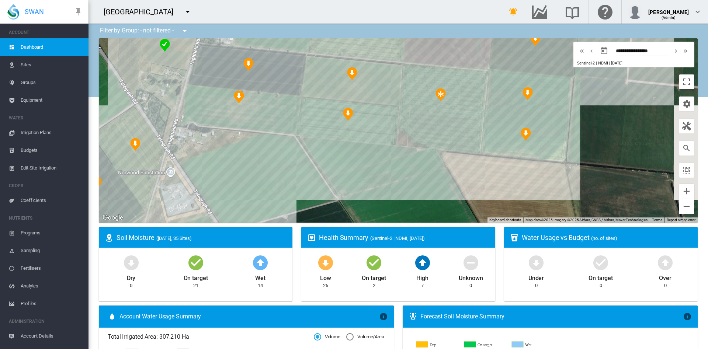
drag, startPoint x: 293, startPoint y: 139, endPoint x: 265, endPoint y: 200, distance: 67.8
click at [265, 200] on div at bounding box center [398, 130] width 599 height 184
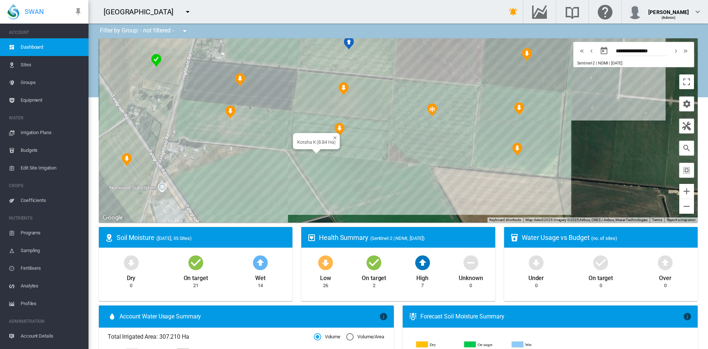
click at [346, 142] on div "Koraha K (8.84 Ha)" at bounding box center [398, 130] width 599 height 184
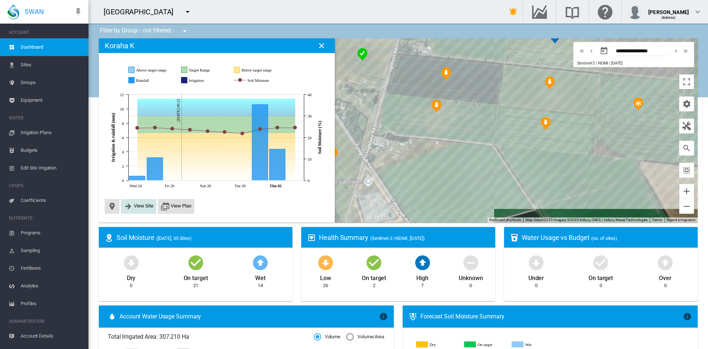
click at [128, 206] on md-icon "icon-arrow-right-bold" at bounding box center [128, 206] width 9 height 9
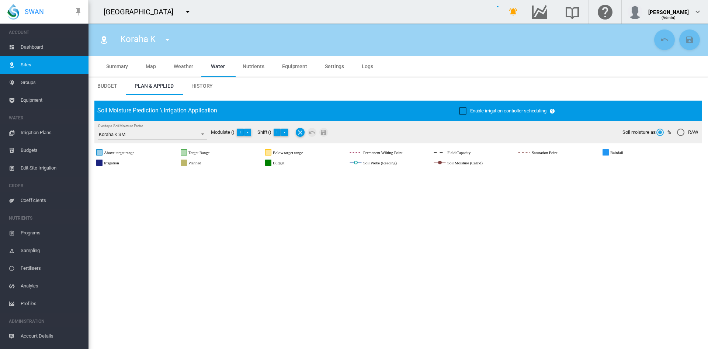
type input "****"
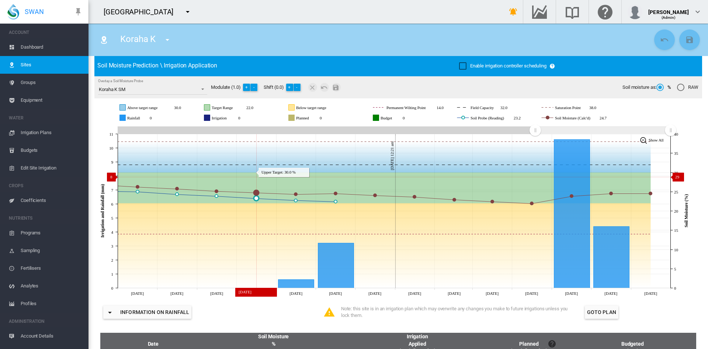
scroll to position [41, 0]
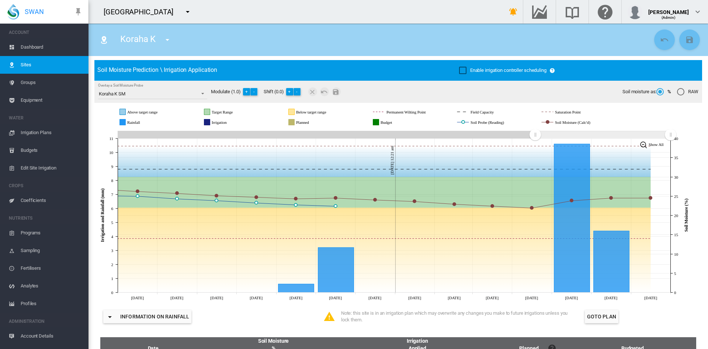
click at [172, 44] on md-icon "icon-menu-down" at bounding box center [167, 39] width 9 height 9
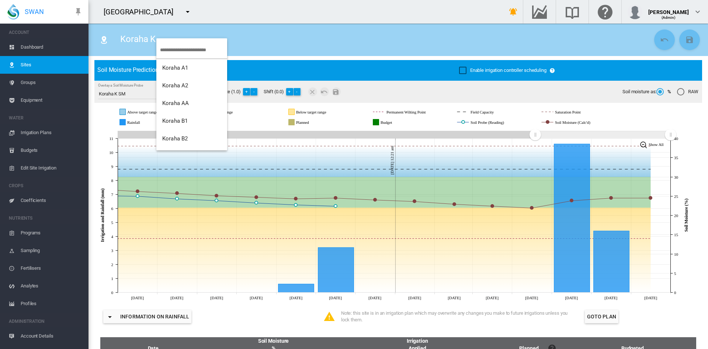
click at [39, 49] on md-backdrop at bounding box center [354, 174] width 708 height 349
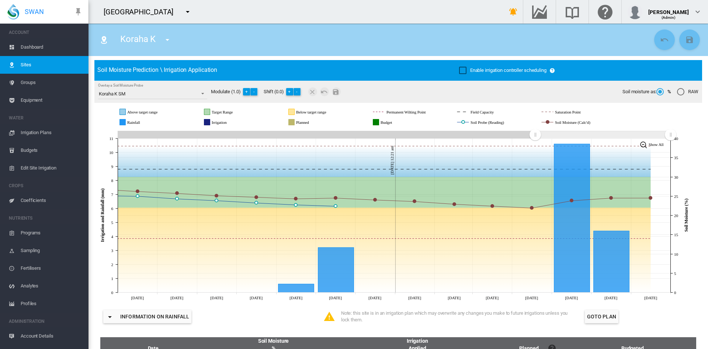
click at [37, 49] on span "Dashboard" at bounding box center [52, 47] width 62 height 18
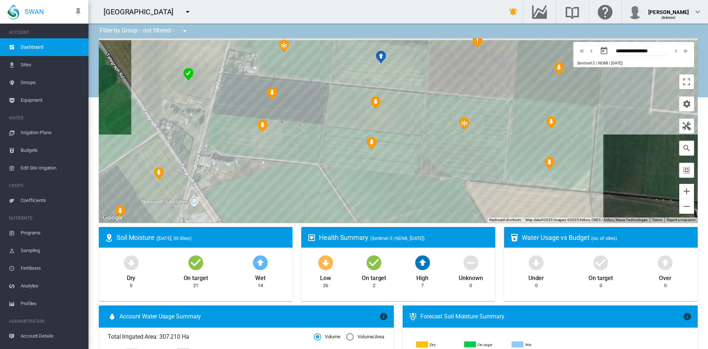
drag, startPoint x: 432, startPoint y: 146, endPoint x: 153, endPoint y: 171, distance: 279.2
click at [153, 171] on div at bounding box center [398, 130] width 599 height 184
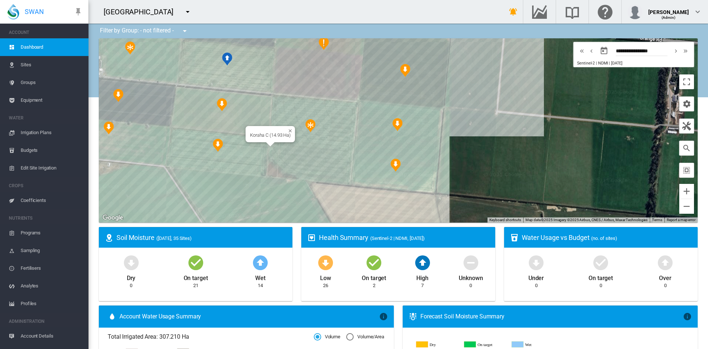
click at [339, 124] on div "Koraha C (14.93 Ha)" at bounding box center [398, 130] width 599 height 184
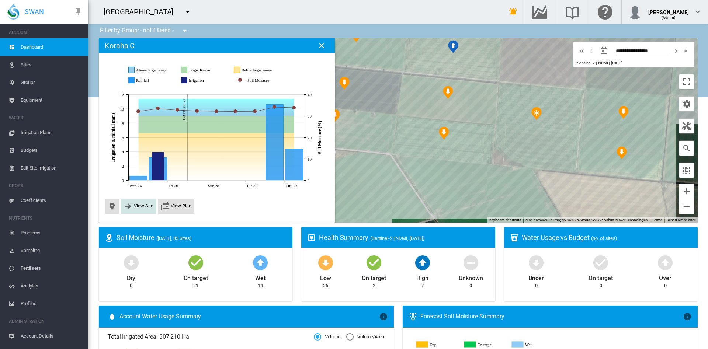
click at [135, 204] on span "View Site" at bounding box center [144, 206] width 20 height 6
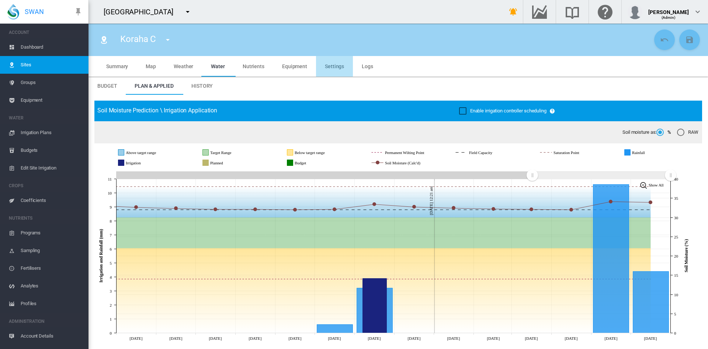
click at [335, 71] on md-tab-item "Settings" at bounding box center [334, 66] width 37 height 21
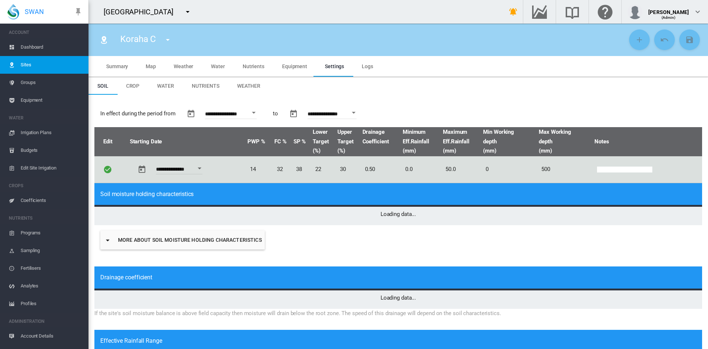
click at [38, 47] on span "Dashboard" at bounding box center [52, 47] width 62 height 18
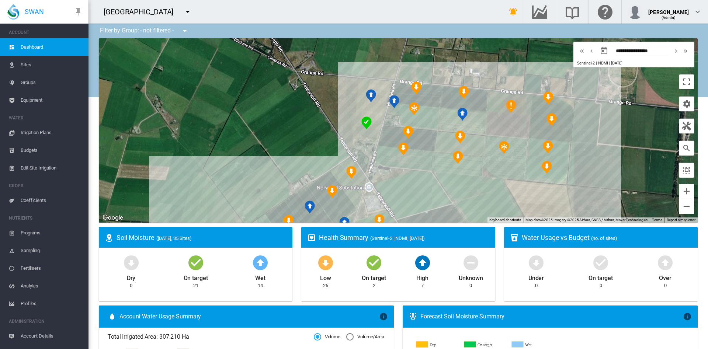
drag, startPoint x: 608, startPoint y: 117, endPoint x: 519, endPoint y: 150, distance: 94.9
click at [519, 150] on div at bounding box center [398, 130] width 599 height 184
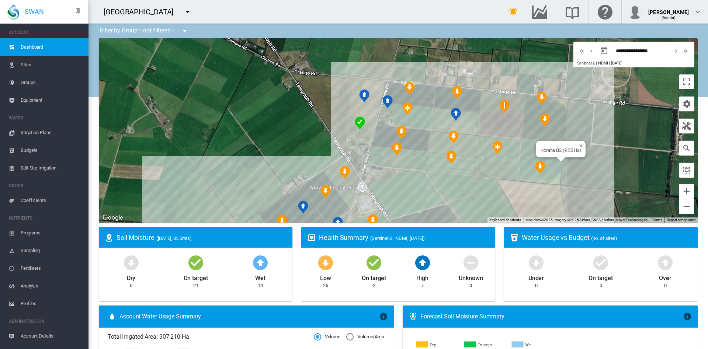
click at [550, 157] on div "Koraha B2 (9.55 Ha)" at bounding box center [398, 130] width 599 height 184
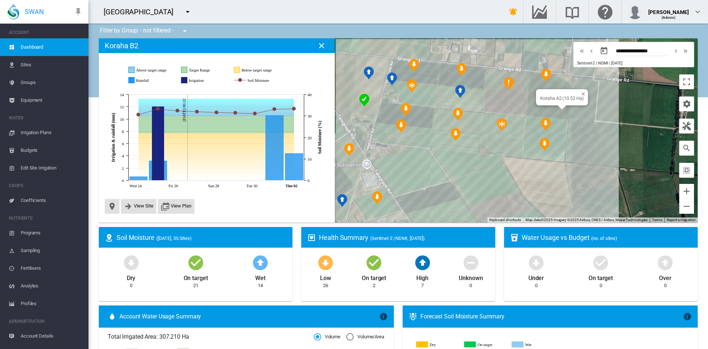
click at [540, 110] on div "Koraha A2 (10.52 Ha)" at bounding box center [398, 130] width 599 height 184
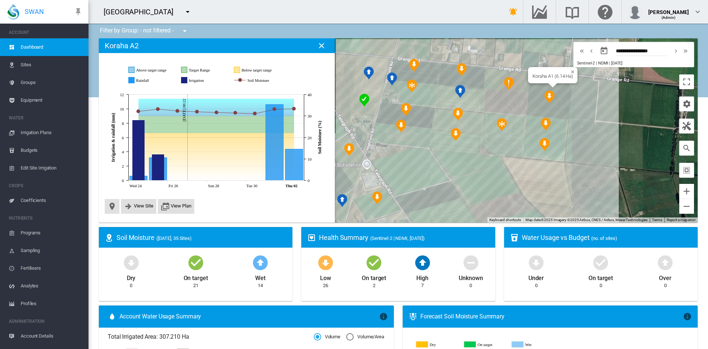
click at [564, 85] on div "Koraha A1 (6.14 Ha)" at bounding box center [398, 130] width 599 height 184
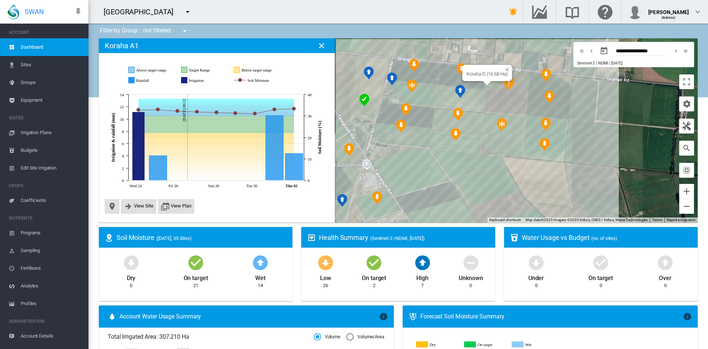
click at [503, 96] on div "Koraha D (16.68 Ha)" at bounding box center [398, 130] width 599 height 184
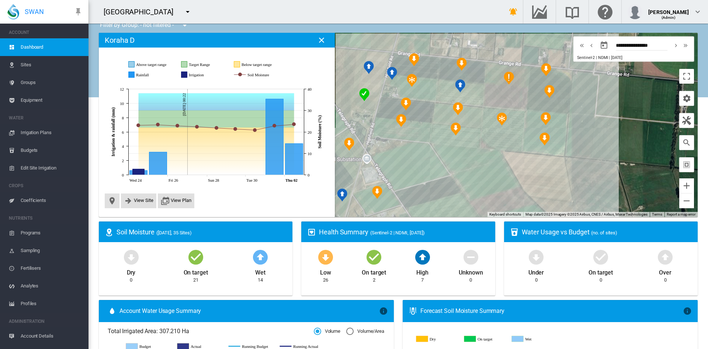
scroll to position [6, 0]
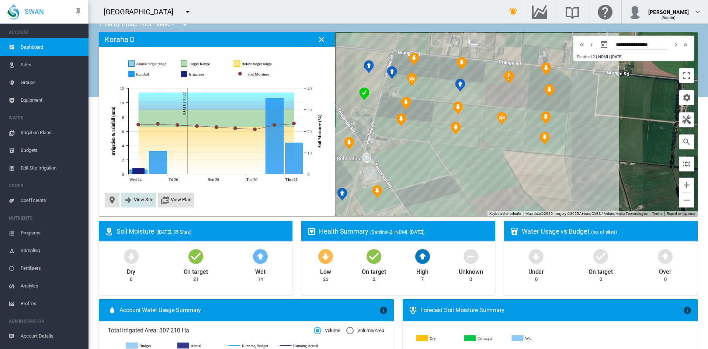
click at [139, 206] on span "View Site" at bounding box center [138, 200] width 35 height 15
click at [139, 200] on span "View Site" at bounding box center [144, 200] width 20 height 6
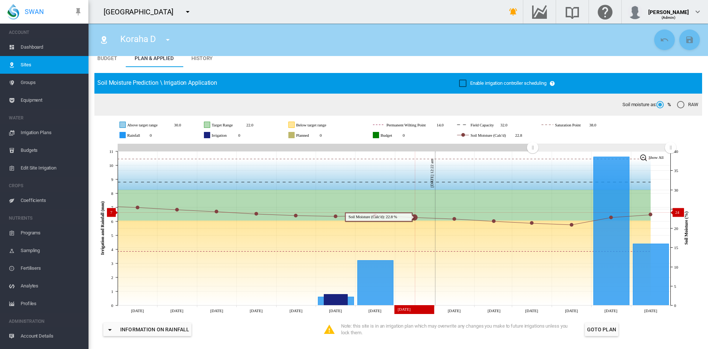
scroll to position [41, 0]
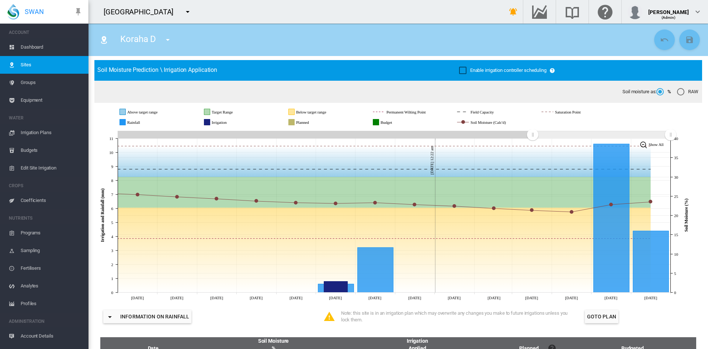
click at [21, 63] on span "Sites" at bounding box center [52, 65] width 62 height 18
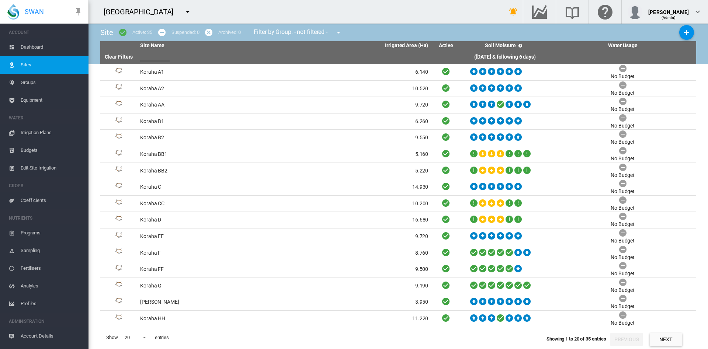
click at [23, 45] on span "Dashboard" at bounding box center [52, 47] width 62 height 18
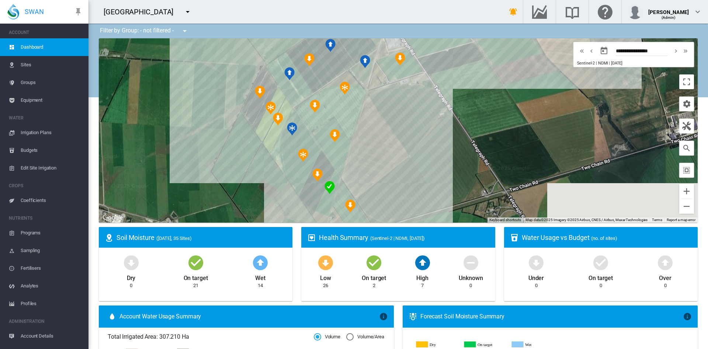
drag, startPoint x: 441, startPoint y: 175, endPoint x: 465, endPoint y: 34, distance: 142.6
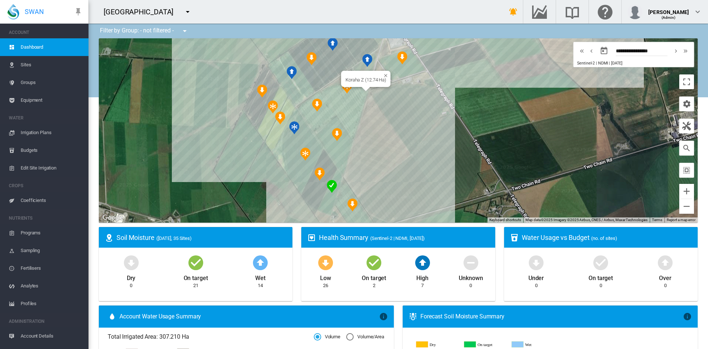
click at [353, 104] on div "Koraha Z (12.74 Ha)" at bounding box center [398, 130] width 599 height 184
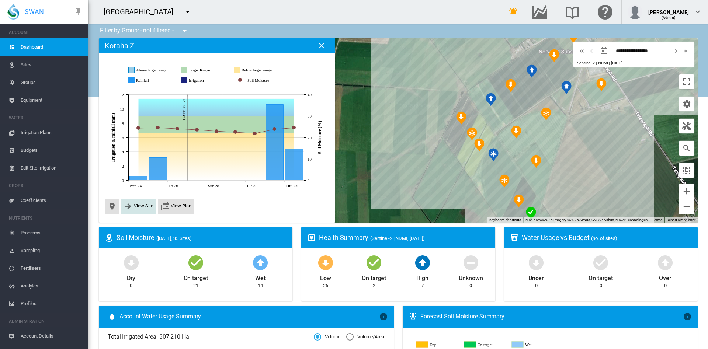
click at [141, 207] on span "View Site" at bounding box center [144, 206] width 20 height 6
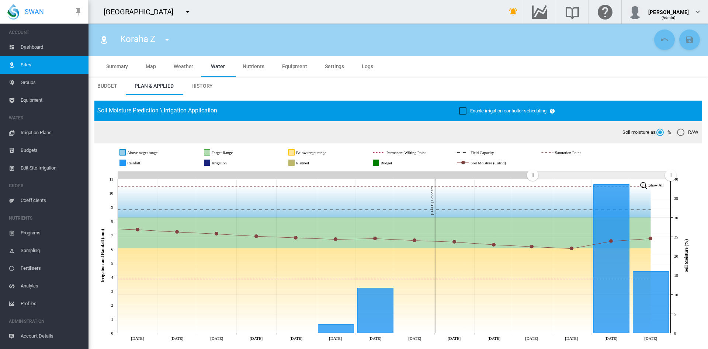
click at [332, 66] on span "Settings" at bounding box center [334, 66] width 19 height 6
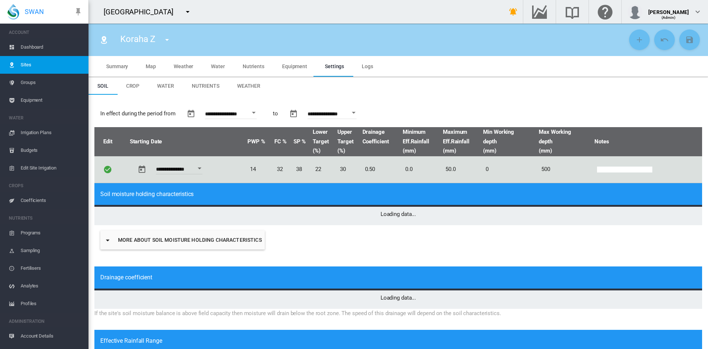
click at [296, 69] on span "Equipment" at bounding box center [294, 66] width 25 height 6
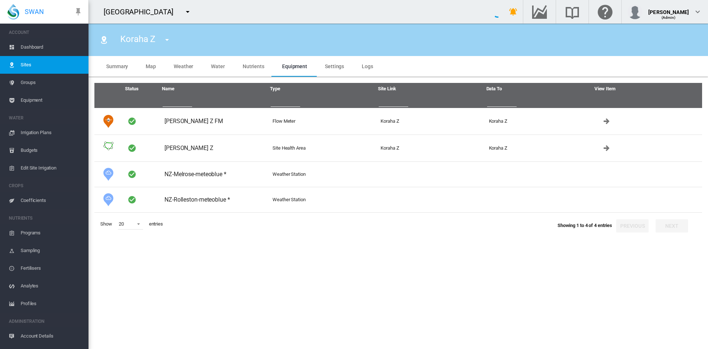
type input "*"
type input "**"
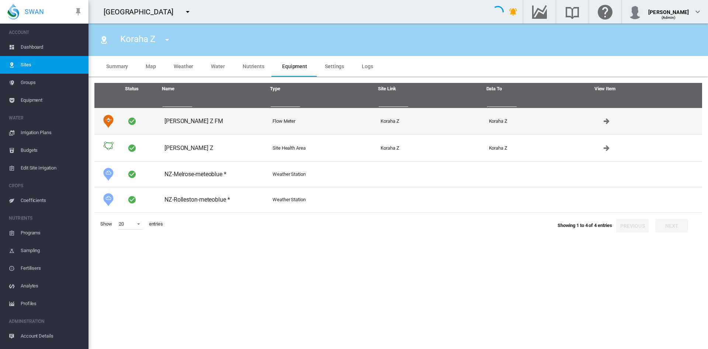
click at [190, 121] on td "[PERSON_NAME] Z FM" at bounding box center [216, 121] width 108 height 27
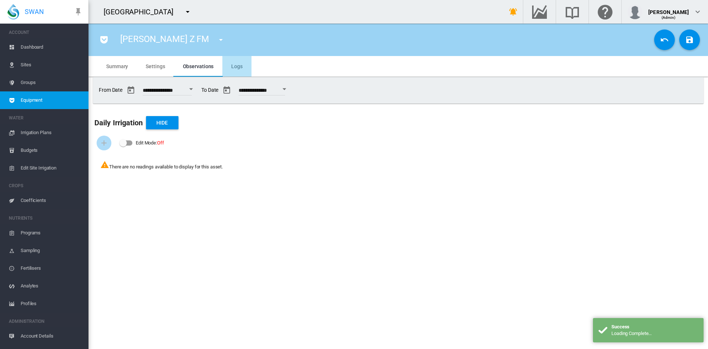
click at [238, 61] on md-tab-item "Logs" at bounding box center [236, 66] width 29 height 21
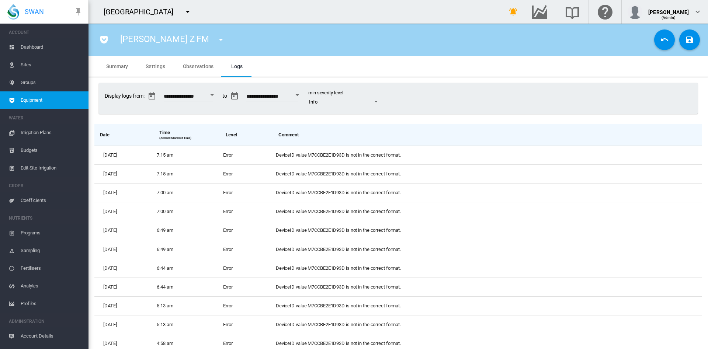
click at [214, 38] on button "button" at bounding box center [221, 39] width 15 height 15
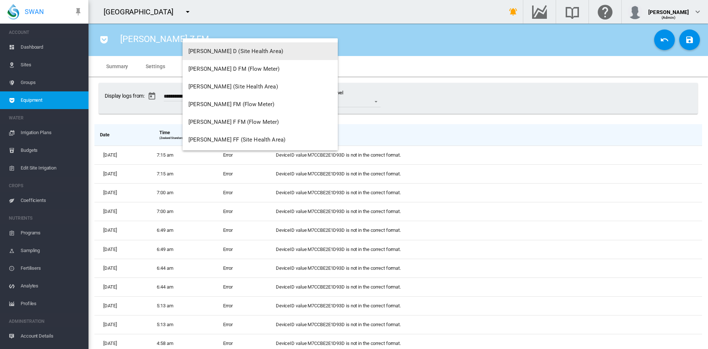
scroll to position [389, 0]
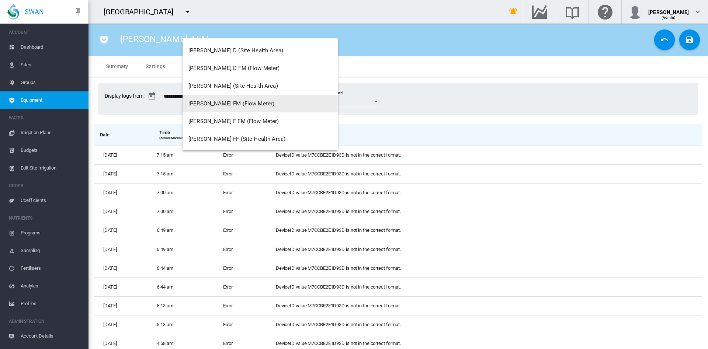
click at [236, 106] on span "[PERSON_NAME] FM (Flow Meter)" at bounding box center [231, 103] width 86 height 7
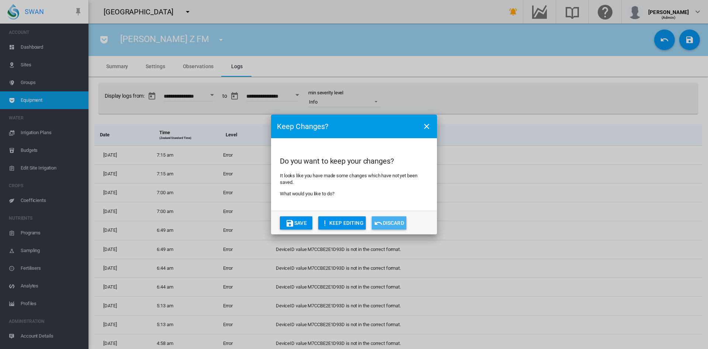
click at [380, 224] on md-icon "icon-undo" at bounding box center [378, 223] width 9 height 9
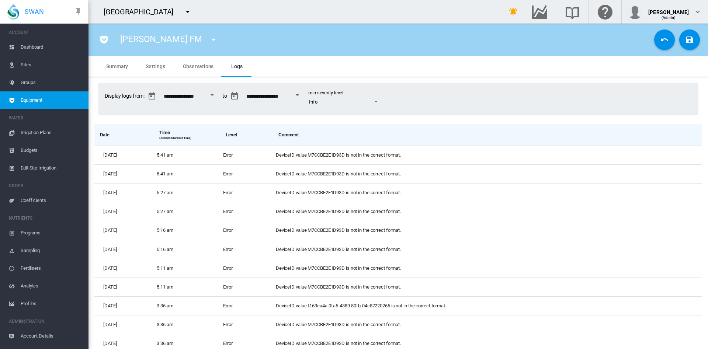
click at [38, 48] on span "Dashboard" at bounding box center [52, 47] width 62 height 18
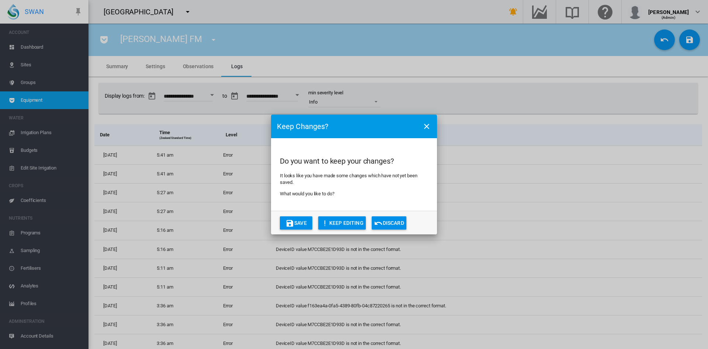
click at [389, 225] on button "Discard" at bounding box center [389, 223] width 35 height 13
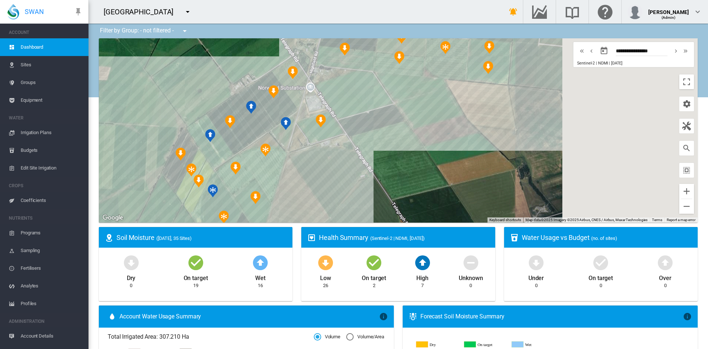
drag, startPoint x: 581, startPoint y: 159, endPoint x: 287, endPoint y: 198, distance: 296.9
click at [287, 198] on div at bounding box center [398, 130] width 599 height 184
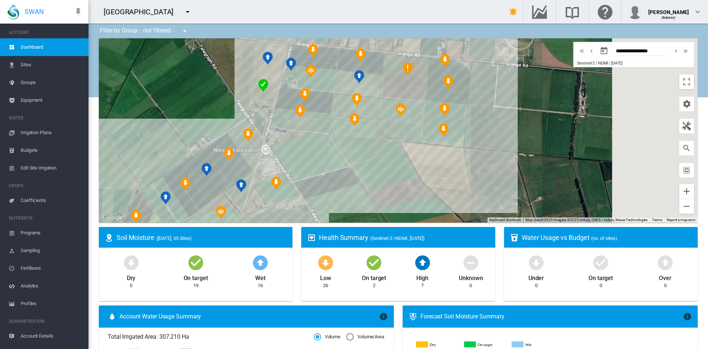
drag, startPoint x: 381, startPoint y: 128, endPoint x: 339, endPoint y: 197, distance: 80.3
click at [339, 197] on div at bounding box center [398, 130] width 599 height 184
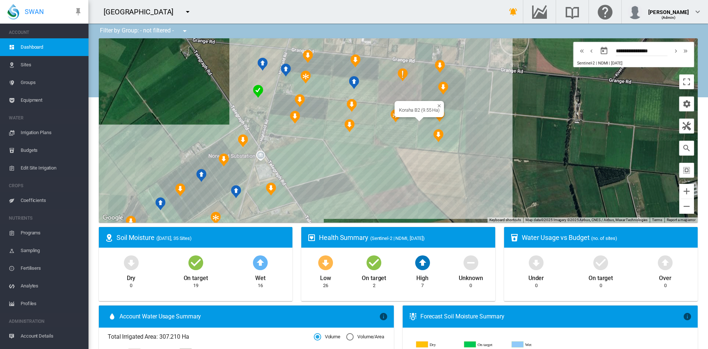
click at [438, 123] on div "Koraha B2 (9.55 Ha)" at bounding box center [398, 130] width 599 height 184
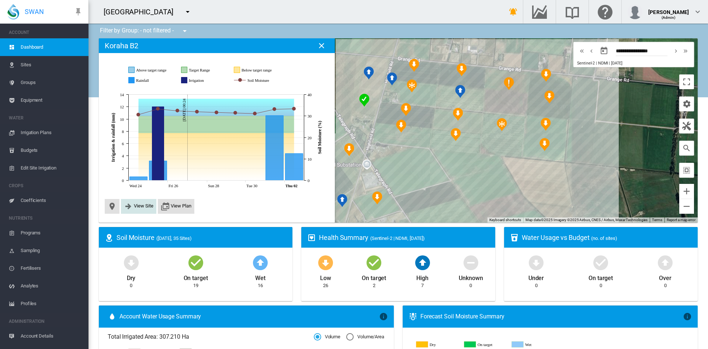
click at [142, 203] on span "View Site" at bounding box center [144, 206] width 20 height 6
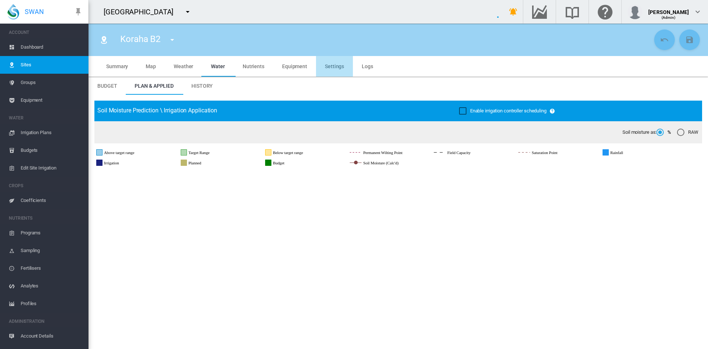
click at [333, 64] on span "Settings" at bounding box center [334, 66] width 19 height 6
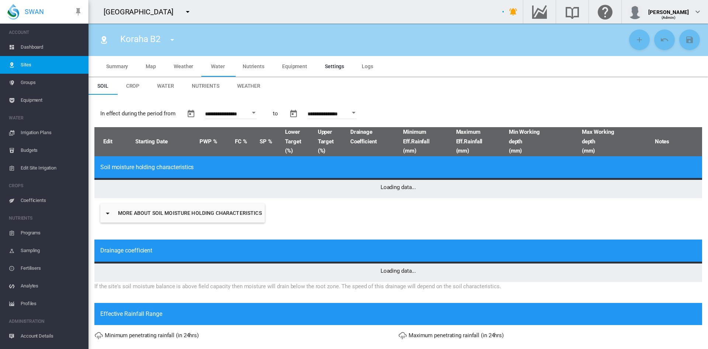
click at [291, 66] on span "Equipment" at bounding box center [294, 66] width 25 height 6
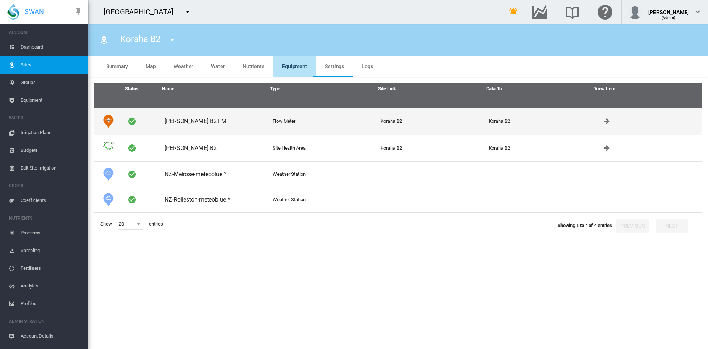
click at [198, 120] on td "Pankhurst B2 FM" at bounding box center [216, 121] width 108 height 27
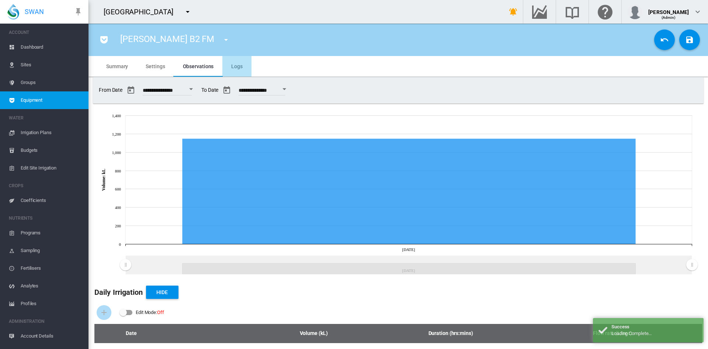
click at [235, 64] on span "Logs" at bounding box center [236, 66] width 11 height 6
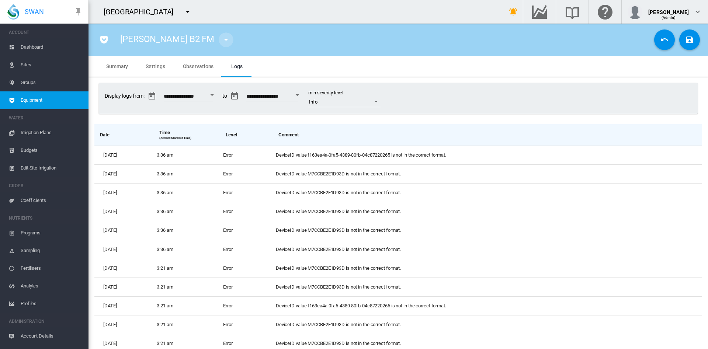
click at [222, 41] on md-icon "icon-menu-down" at bounding box center [226, 39] width 9 height 9
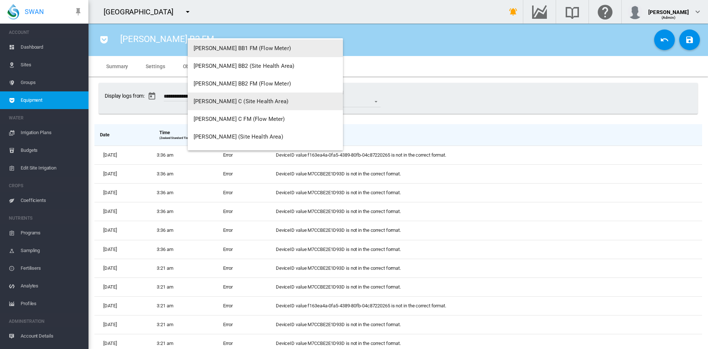
scroll to position [269, 0]
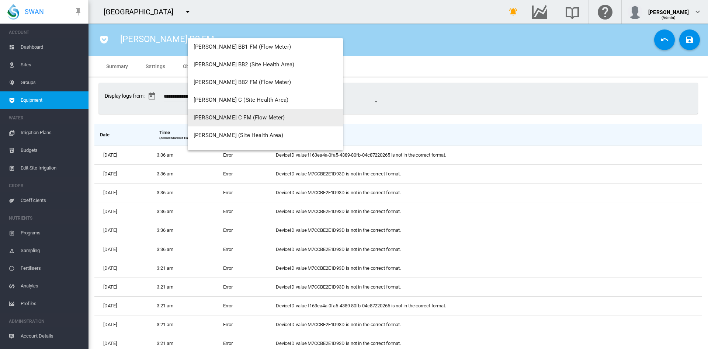
click at [240, 116] on span "[PERSON_NAME] C FM (Flow Meter)" at bounding box center [239, 117] width 91 height 7
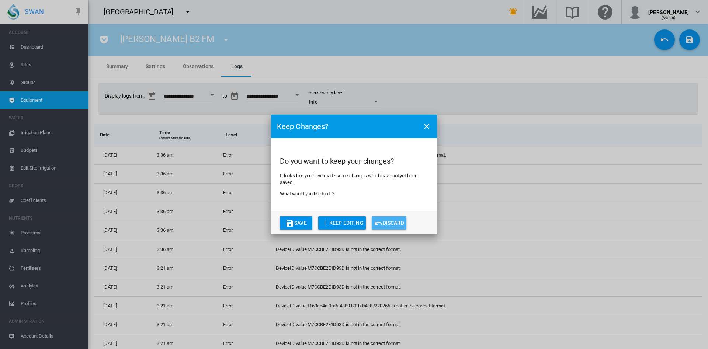
click at [393, 222] on button "Discard" at bounding box center [389, 223] width 35 height 13
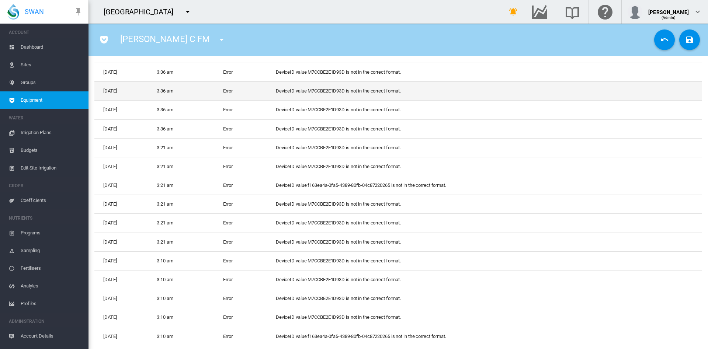
scroll to position [195, 0]
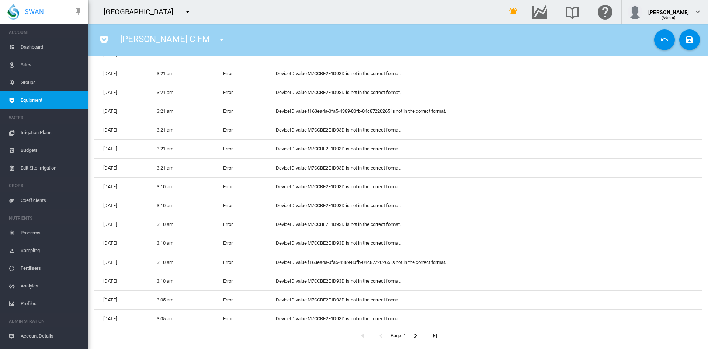
click at [430, 335] on icon "button" at bounding box center [434, 335] width 9 height 9
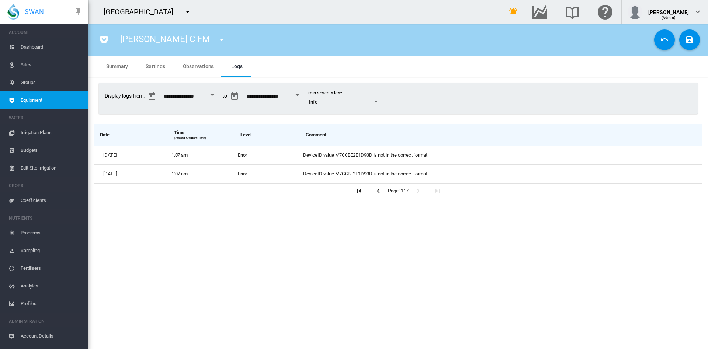
scroll to position [0, 0]
click at [358, 193] on icon "button" at bounding box center [359, 190] width 9 height 9
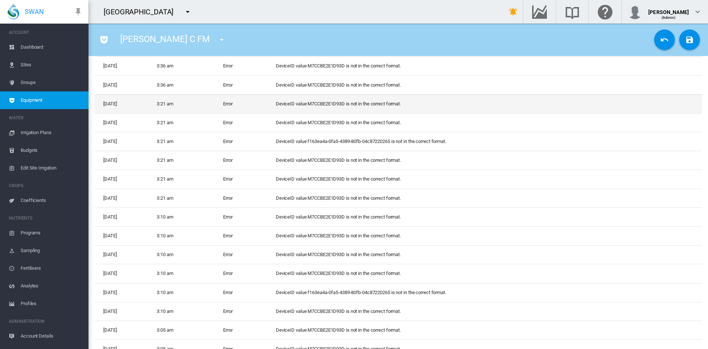
scroll to position [195, 0]
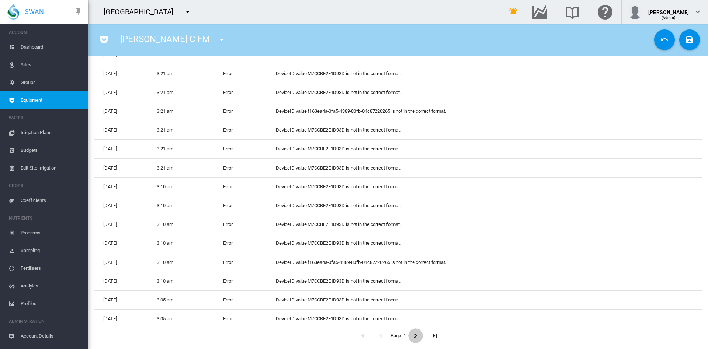
click at [411, 338] on icon "button" at bounding box center [415, 335] width 9 height 9
click at [410, 342] on button "button" at bounding box center [415, 336] width 15 height 15
click at [413, 339] on icon "button" at bounding box center [415, 335] width 9 height 9
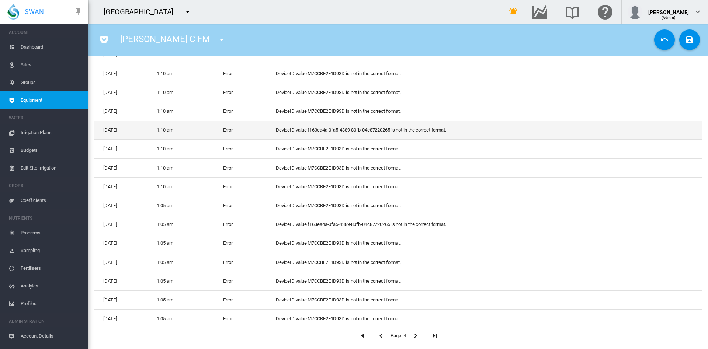
scroll to position [0, 0]
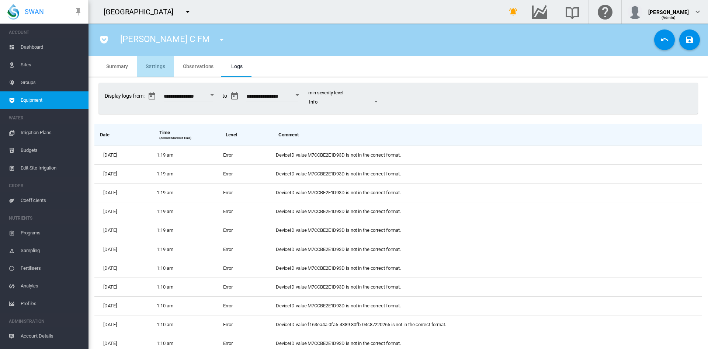
click at [157, 65] on span "Settings" at bounding box center [155, 66] width 19 height 6
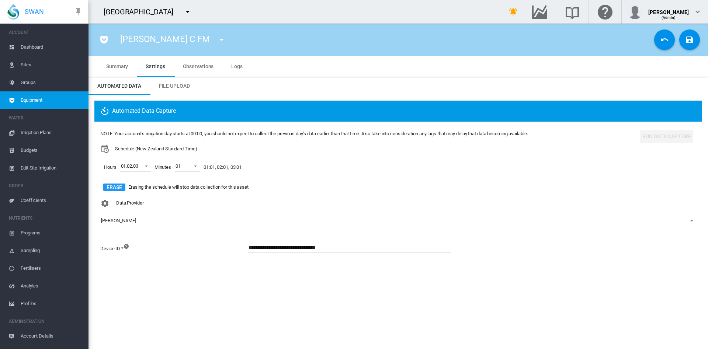
click at [234, 69] on span "Logs" at bounding box center [236, 66] width 11 height 6
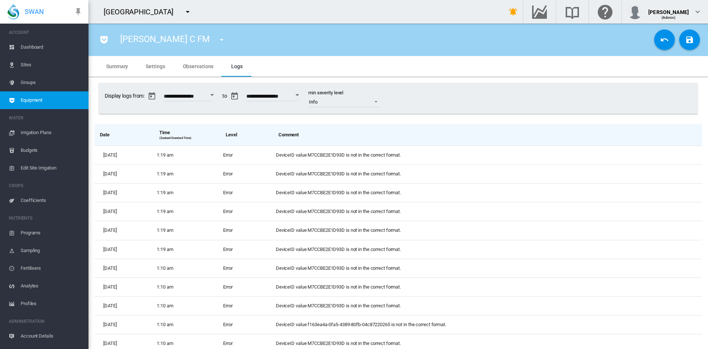
click at [217, 92] on button "Open calendar" at bounding box center [211, 95] width 13 height 13
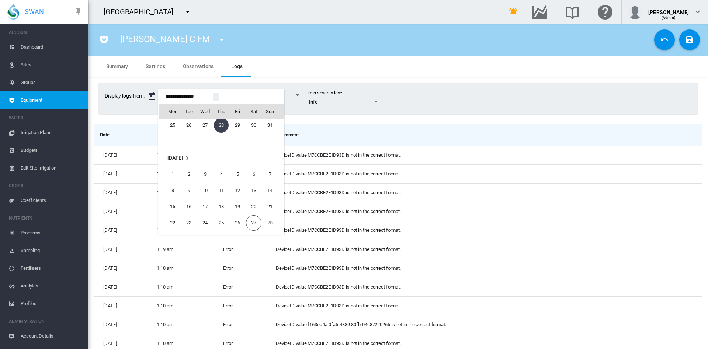
scroll to position [18348, 0]
click at [204, 203] on span "17" at bounding box center [205, 203] width 15 height 15
type input "**********"
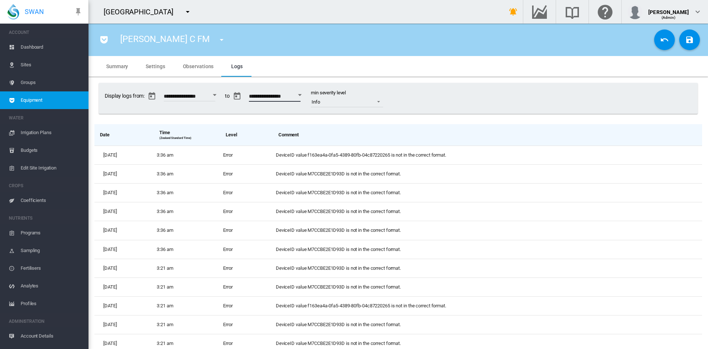
click at [301, 98] on input "**********" at bounding box center [275, 97] width 52 height 7
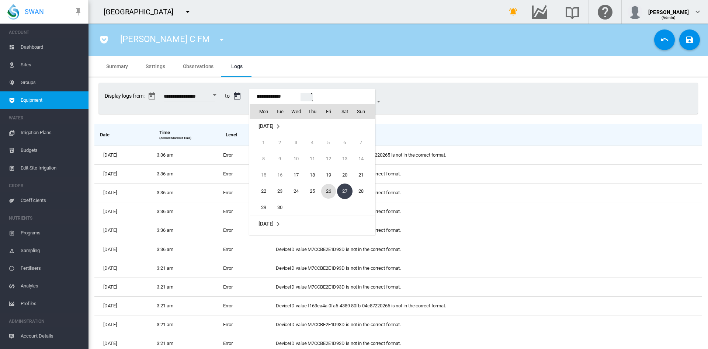
scroll to position [0, 0]
click at [285, 193] on span "23" at bounding box center [280, 192] width 15 height 15
type input "**********"
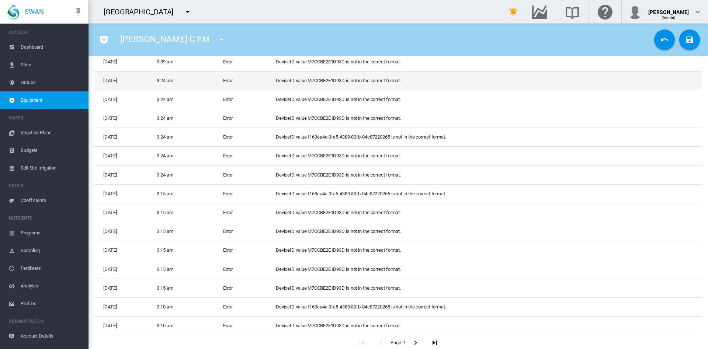
scroll to position [195, 0]
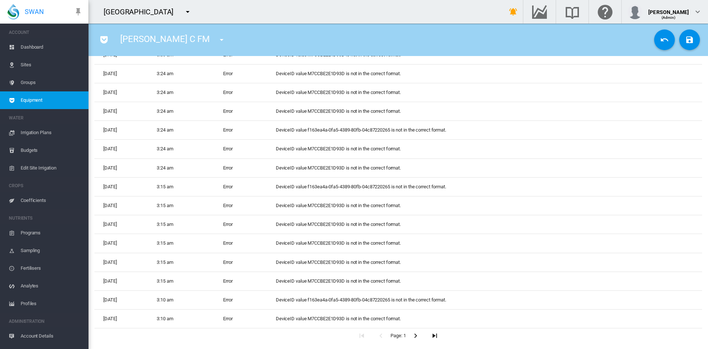
click at [31, 50] on span "Dashboard" at bounding box center [52, 47] width 62 height 18
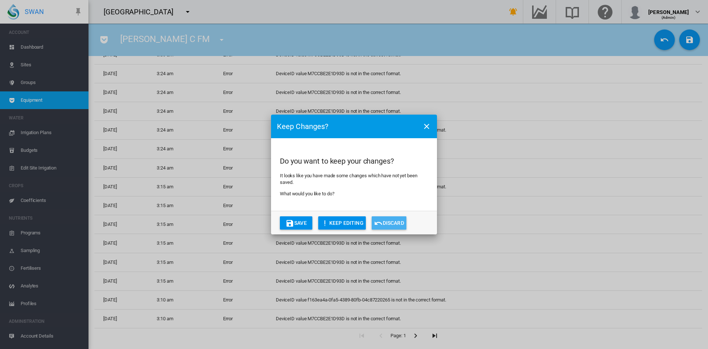
click at [388, 223] on button "Discard" at bounding box center [389, 223] width 35 height 13
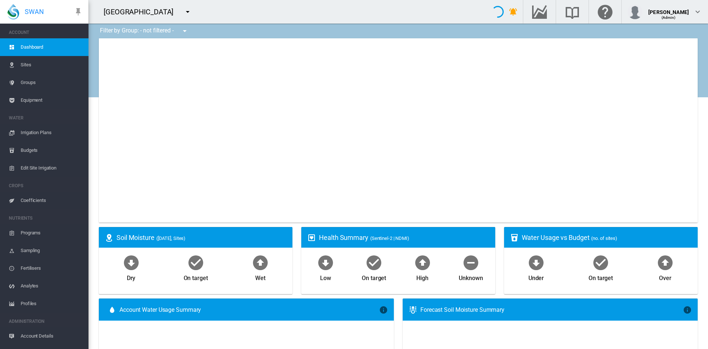
type input "**********"
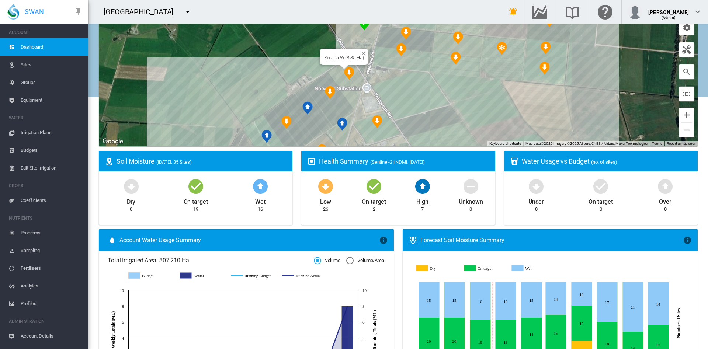
scroll to position [80, 0]
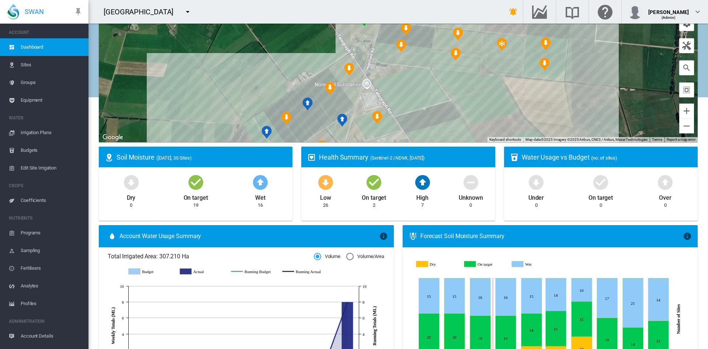
click at [433, 108] on div at bounding box center [398, 50] width 599 height 184
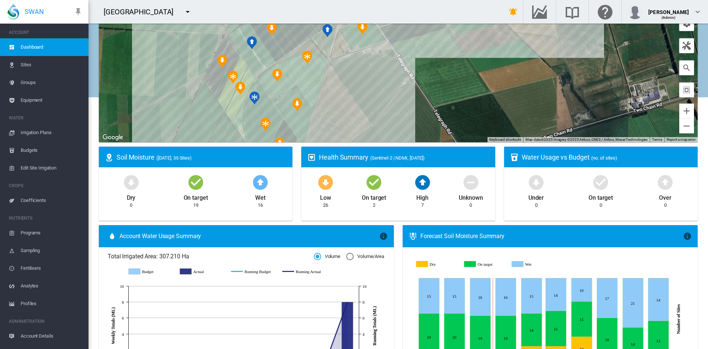
drag, startPoint x: 403, startPoint y: 107, endPoint x: 406, endPoint y: 10, distance: 97.4
click at [406, 10] on div "Koraha Farm 45 South Annat Farms Brooker Farming" at bounding box center [399, 174] width 620 height 349
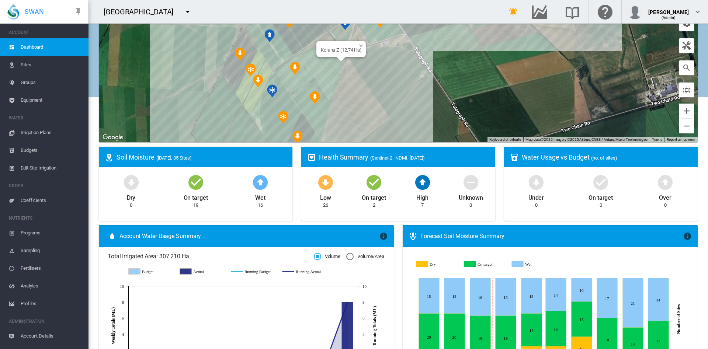
click at [317, 72] on div "Koraha Z (12.74 Ha)" at bounding box center [398, 50] width 599 height 184
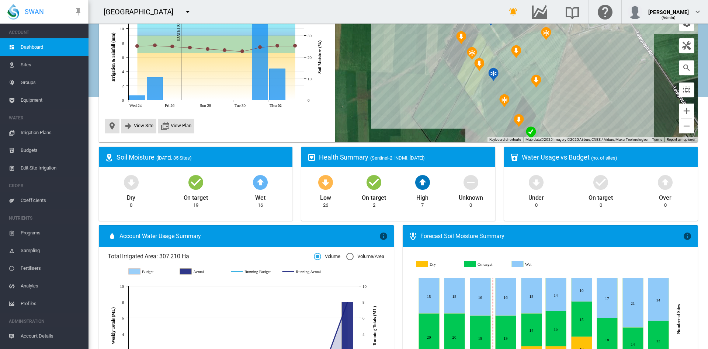
scroll to position [15, 0]
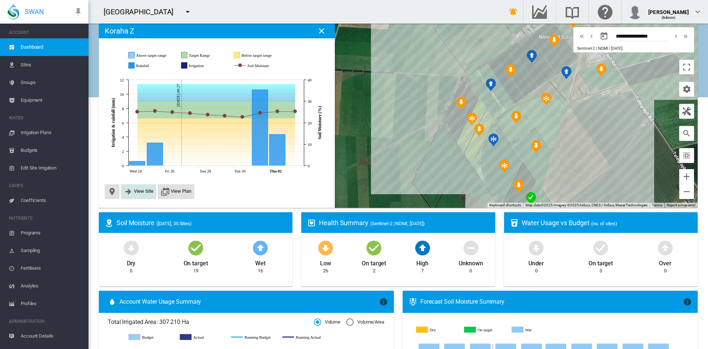
click at [143, 191] on span "View Site" at bounding box center [144, 191] width 20 height 6
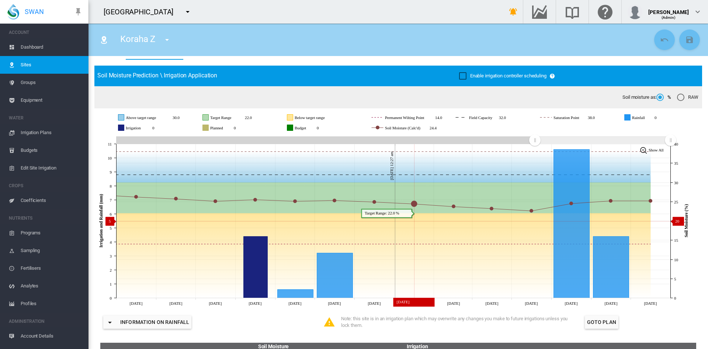
scroll to position [39, 0]
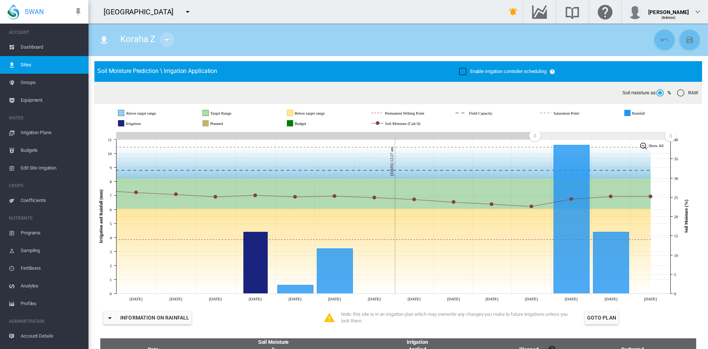
drag, startPoint x: 172, startPoint y: 37, endPoint x: 161, endPoint y: 39, distance: 10.8
drag, startPoint x: 161, startPoint y: 39, endPoint x: 152, endPoint y: 40, distance: 9.7
click at [152, 40] on span "Koraha Z" at bounding box center [137, 39] width 35 height 10
click at [164, 40] on md-icon "icon-menu-down" at bounding box center [167, 39] width 9 height 9
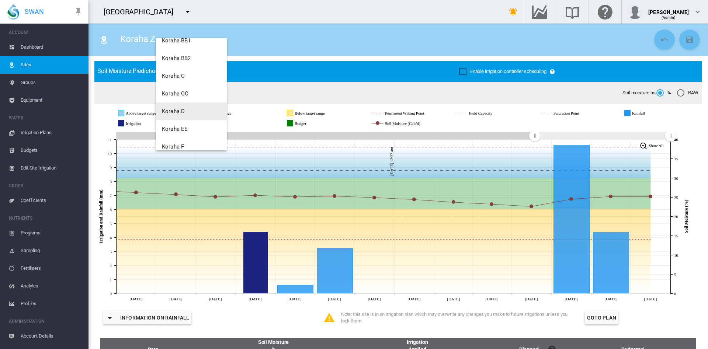
scroll to position [115, 0]
click at [194, 94] on button "Koraha CC" at bounding box center [191, 95] width 71 height 18
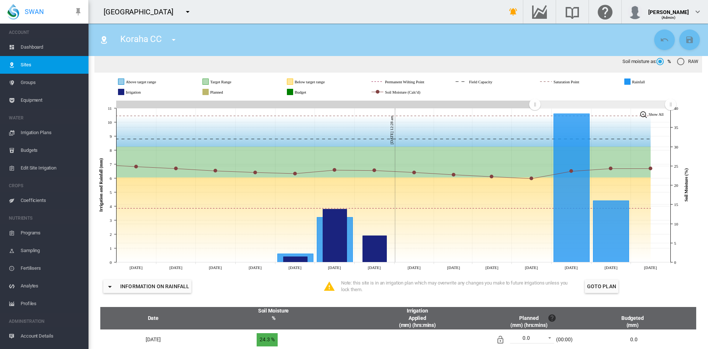
scroll to position [76, 0]
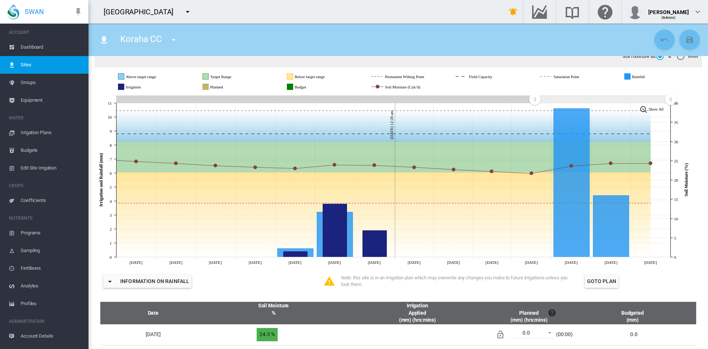
click at [37, 51] on span "Dashboard" at bounding box center [52, 47] width 62 height 18
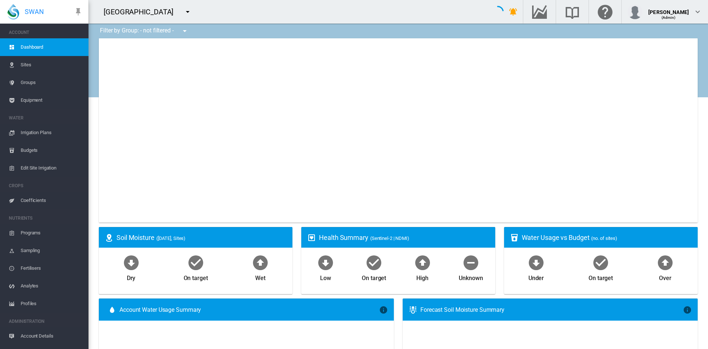
type input "**********"
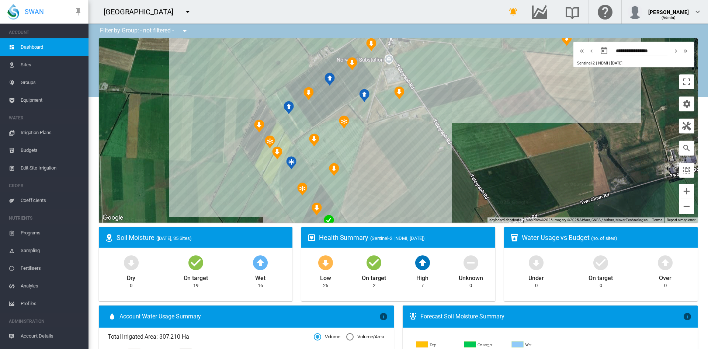
drag, startPoint x: 367, startPoint y: 116, endPoint x: 159, endPoint y: 124, distance: 208.9
click at [159, 124] on div at bounding box center [398, 130] width 599 height 184
click at [679, 212] on button "Zoom out" at bounding box center [686, 206] width 15 height 15
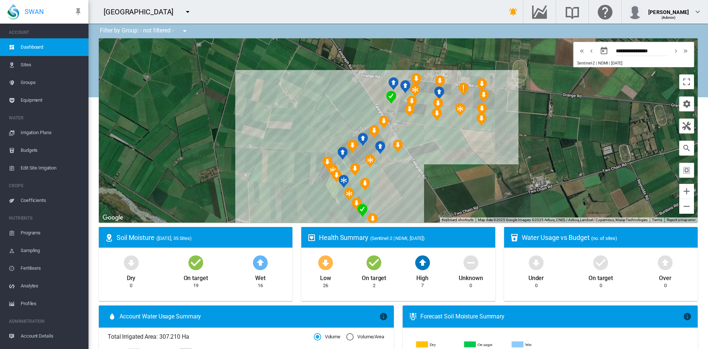
drag, startPoint x: 520, startPoint y: 142, endPoint x: 518, endPoint y: 183, distance: 41.0
click at [518, 183] on div at bounding box center [398, 130] width 599 height 184
